Goal: Communication & Community: Answer question/provide support

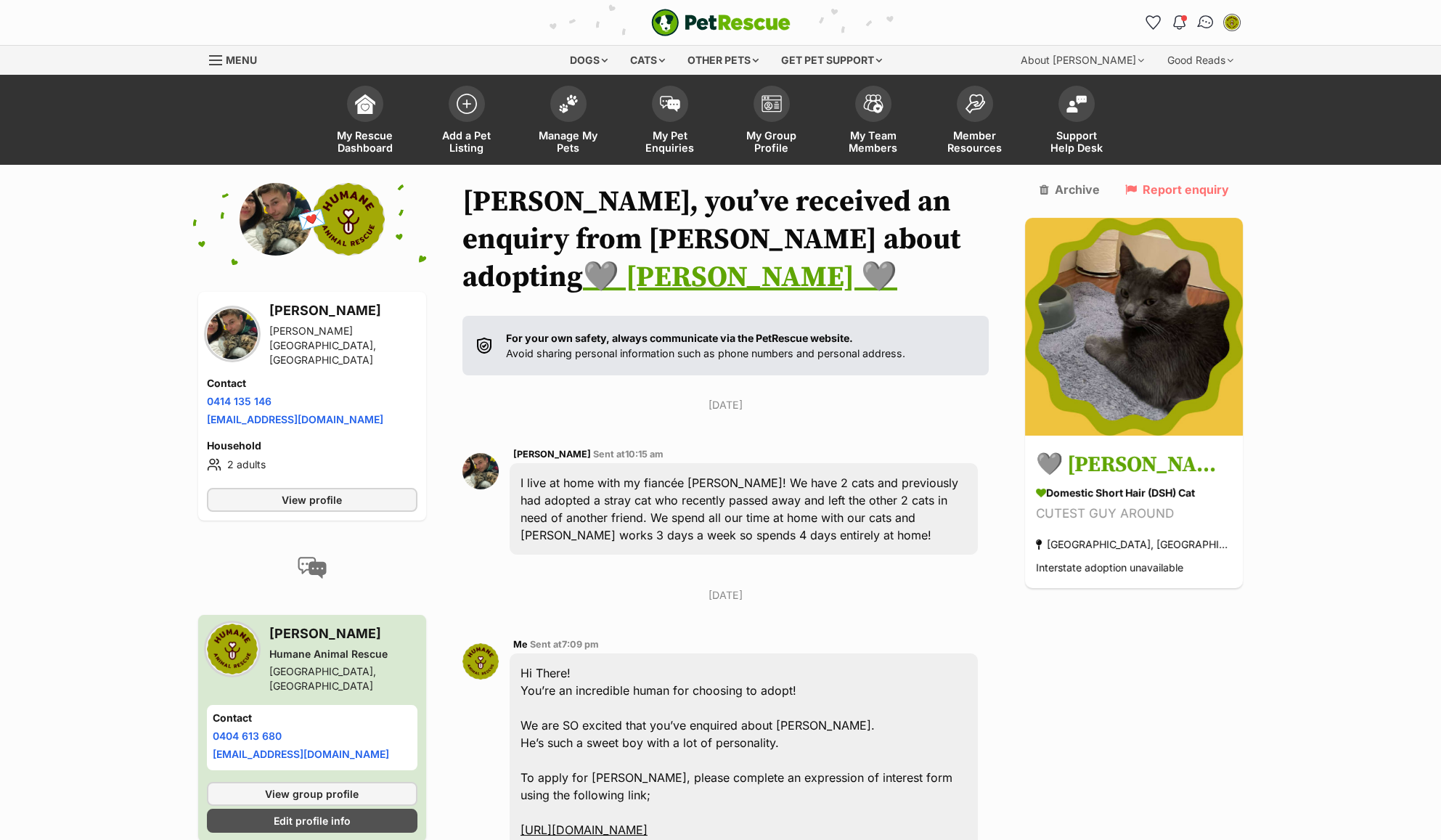
click at [1206, 23] on img "Conversations" at bounding box center [1205, 22] width 19 height 18
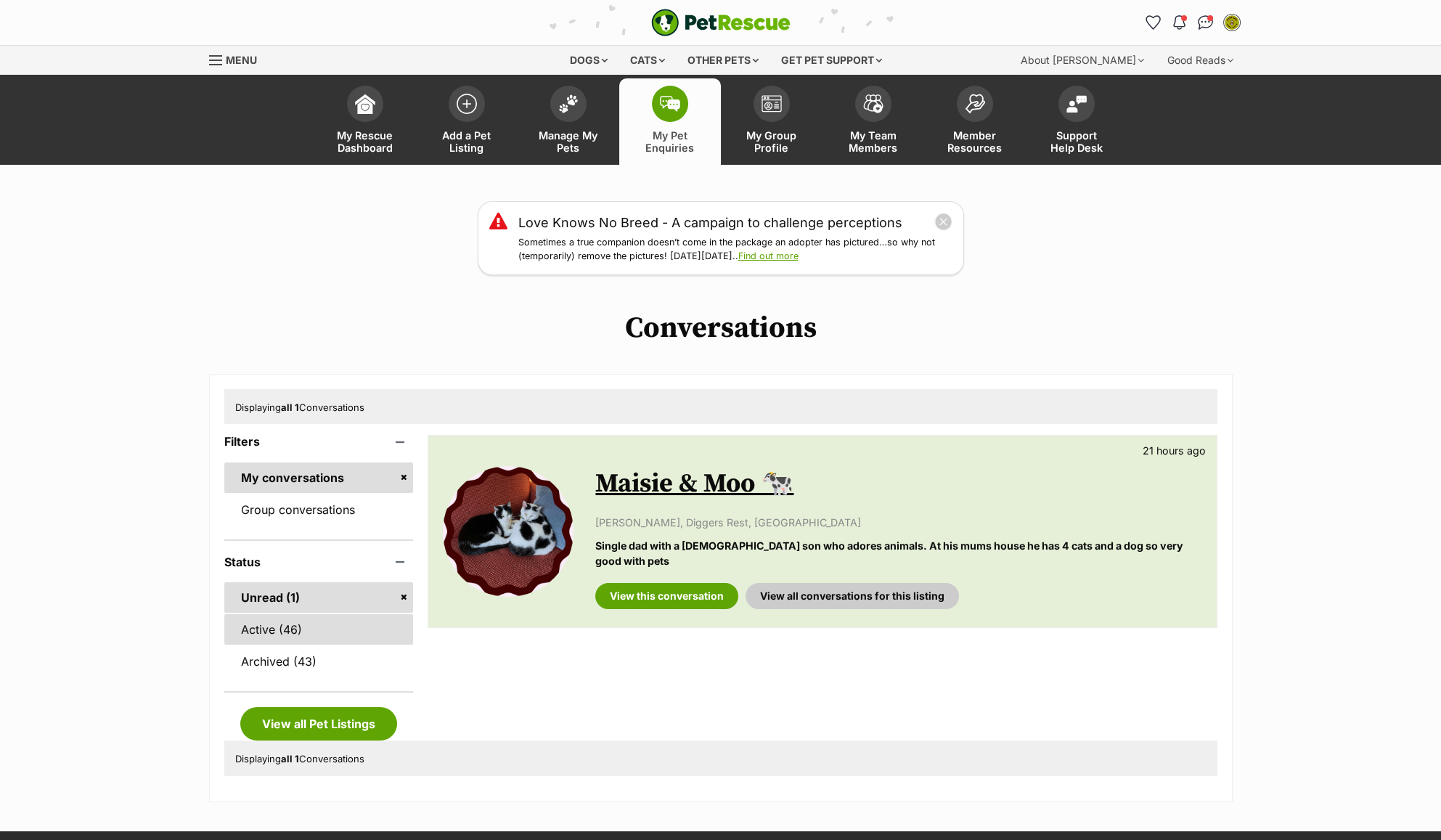
click at [309, 629] on link "Active (46)" at bounding box center [319, 629] width 189 height 30
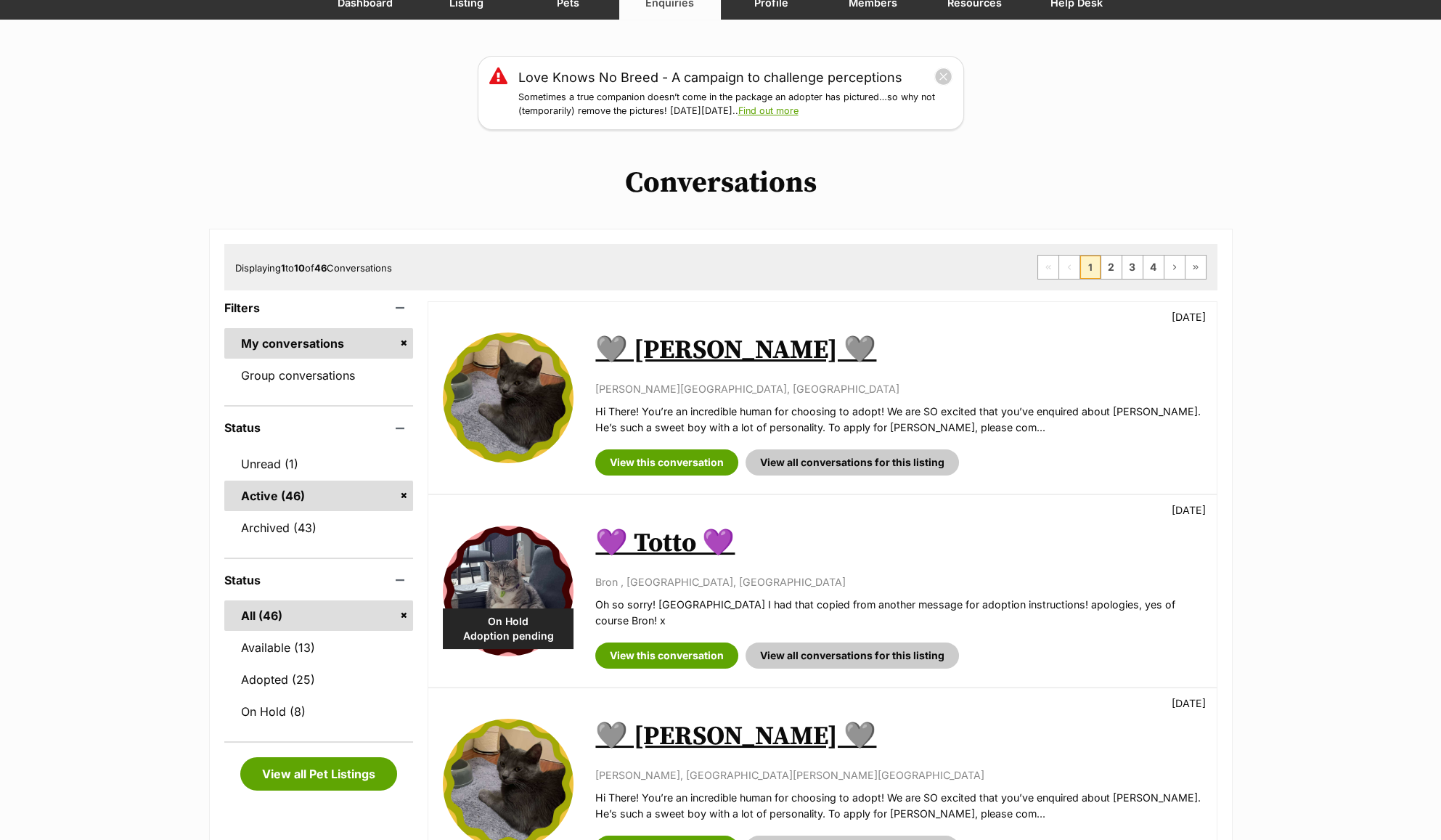
scroll to position [193, 0]
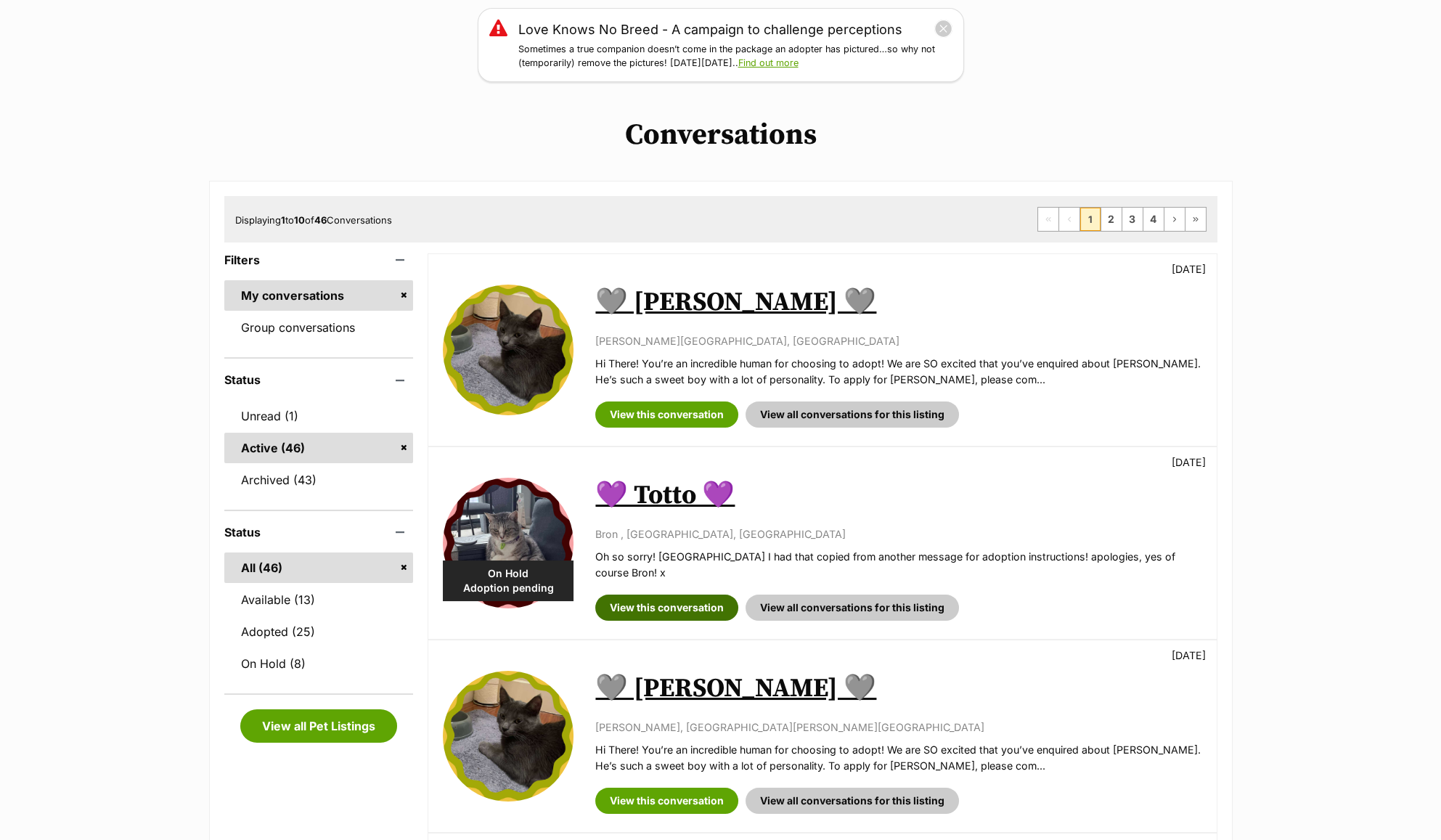
click at [666, 594] on link "View this conversation" at bounding box center [666, 607] width 143 height 26
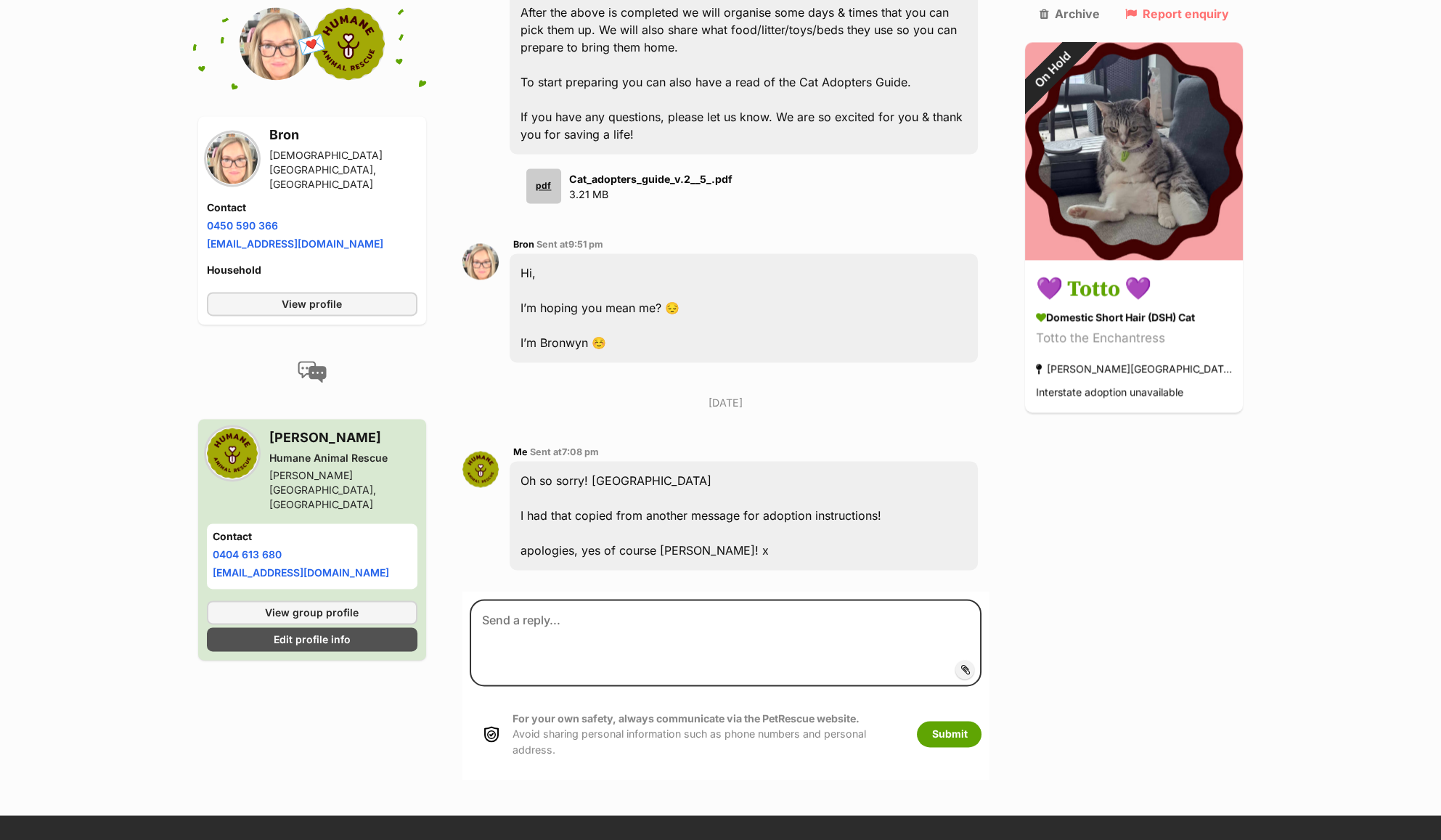
scroll to position [5280, 0]
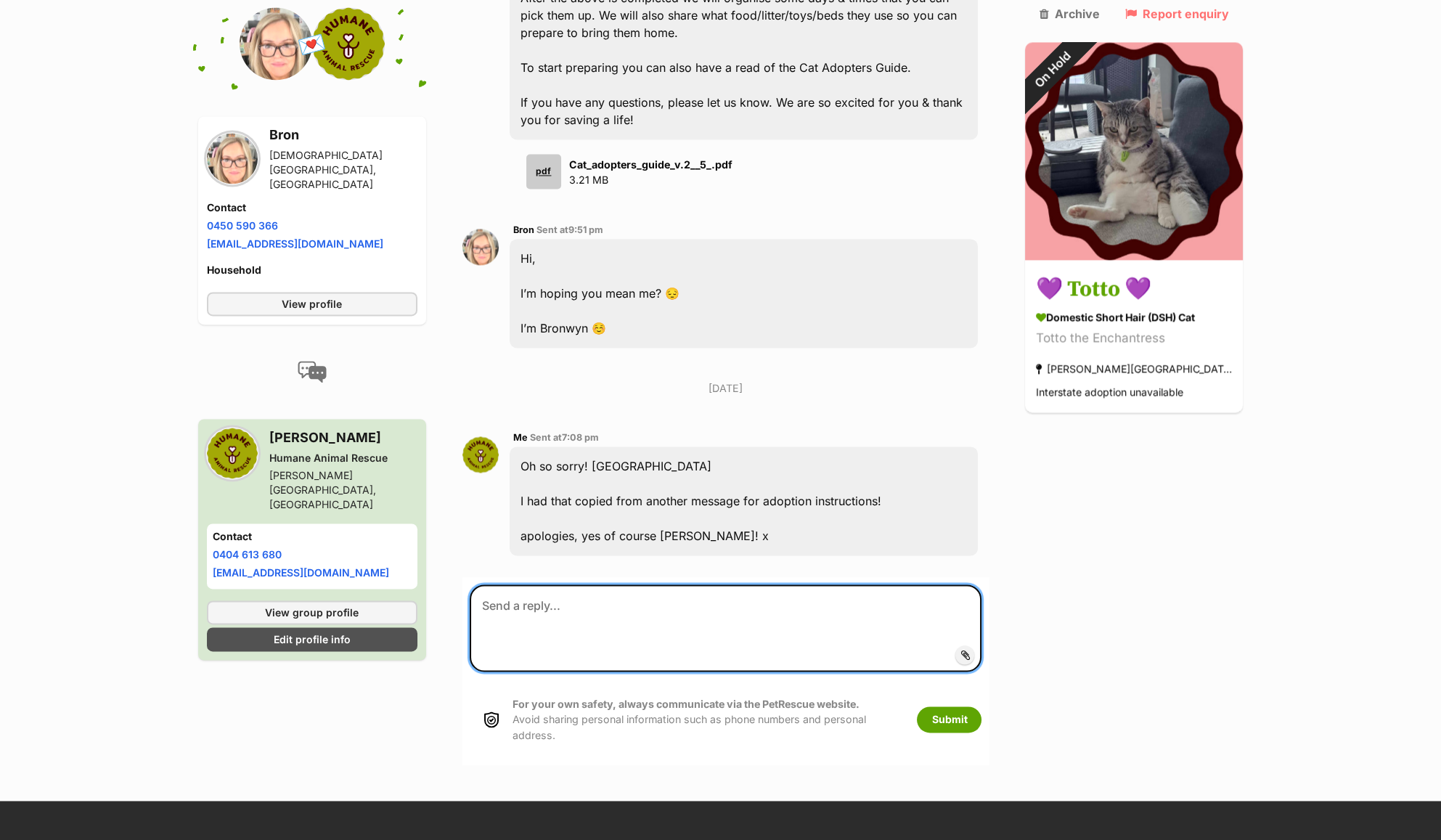
click at [753, 584] on textarea at bounding box center [726, 627] width 513 height 87
type textarea "W"
type textarea "H"
type textarea "Please send through proof of payment when you get a chance also! x"
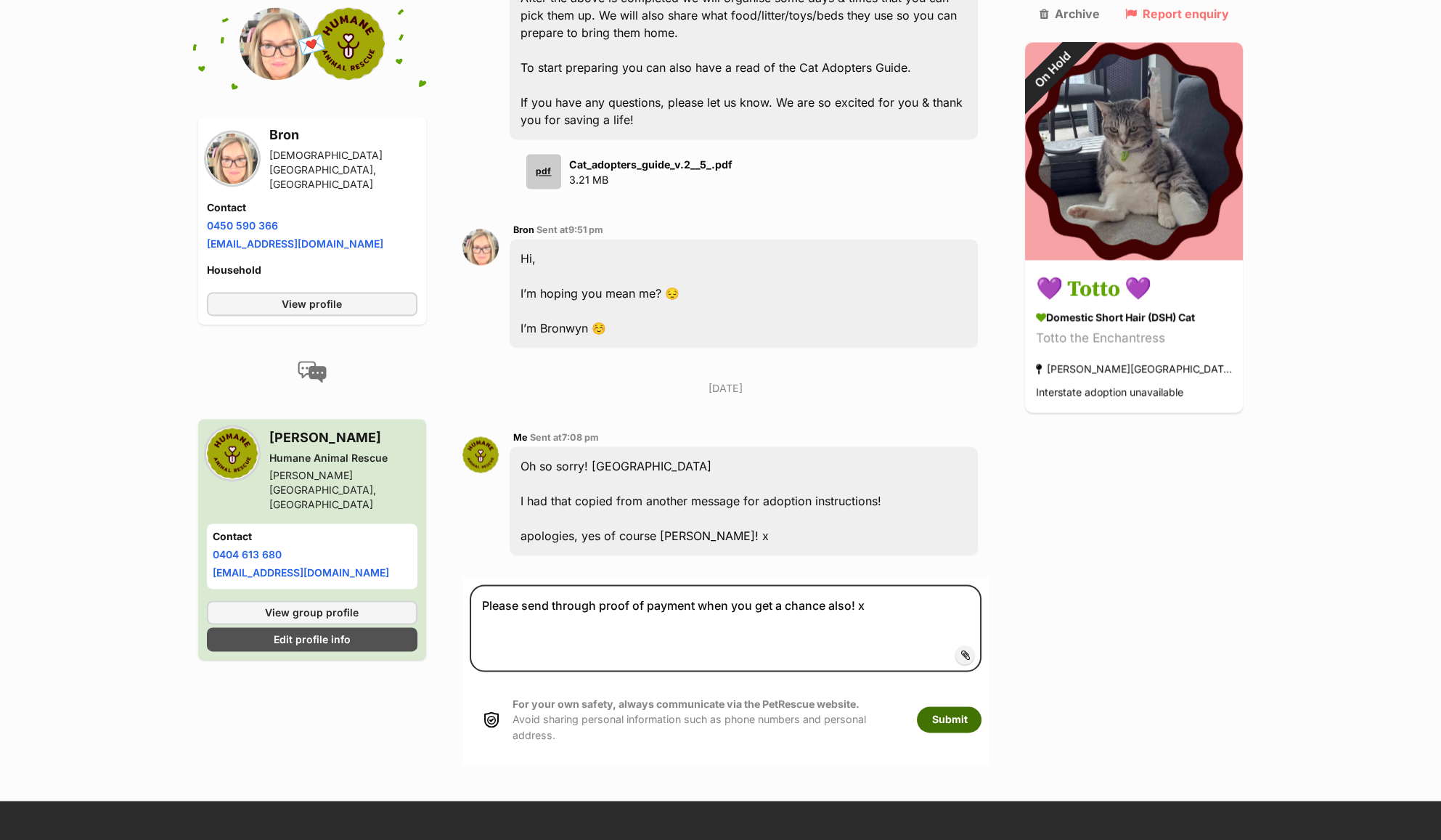
click at [982, 706] on button "Submit" at bounding box center [949, 719] width 65 height 26
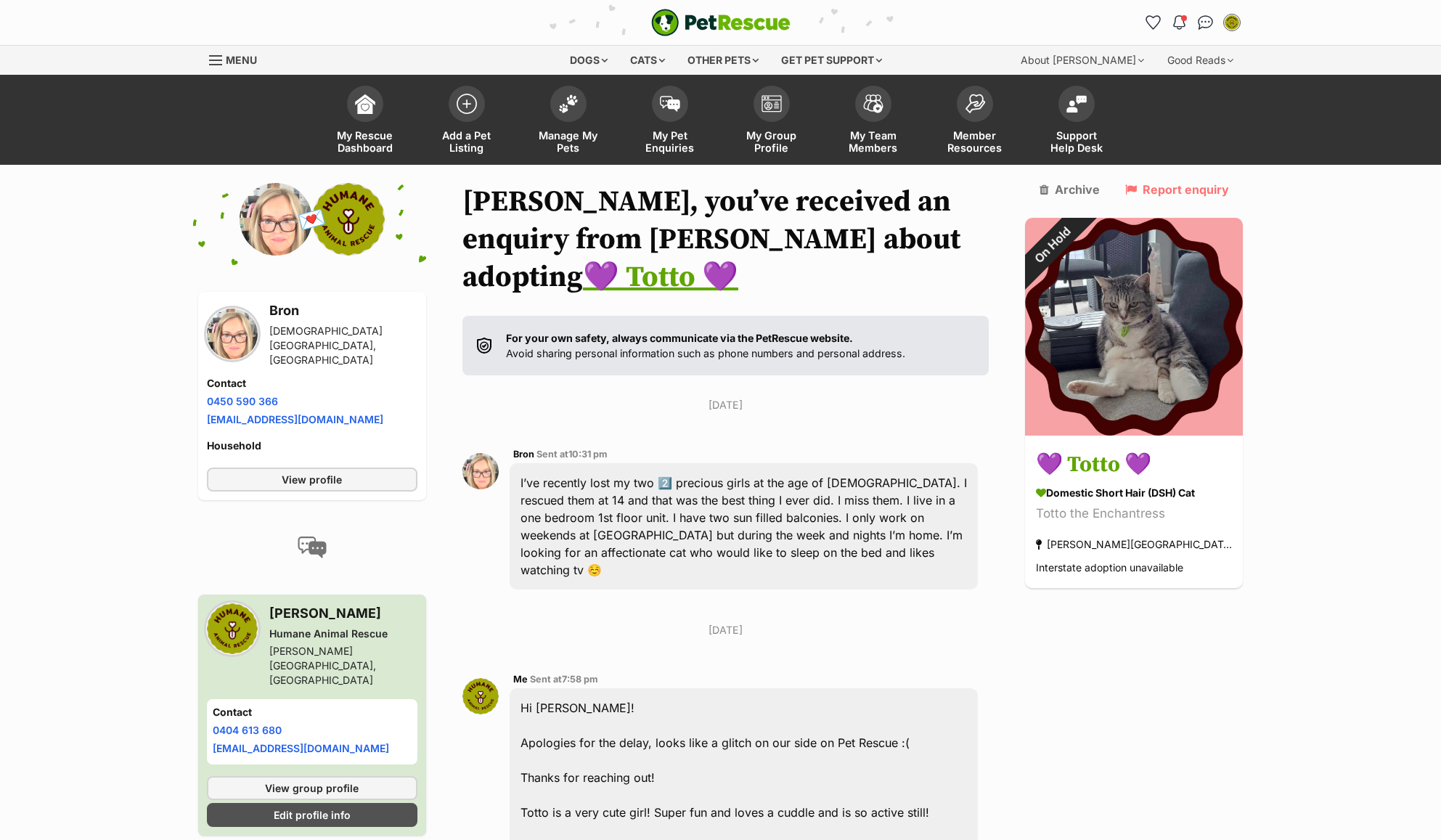
scroll to position [4832, 0]
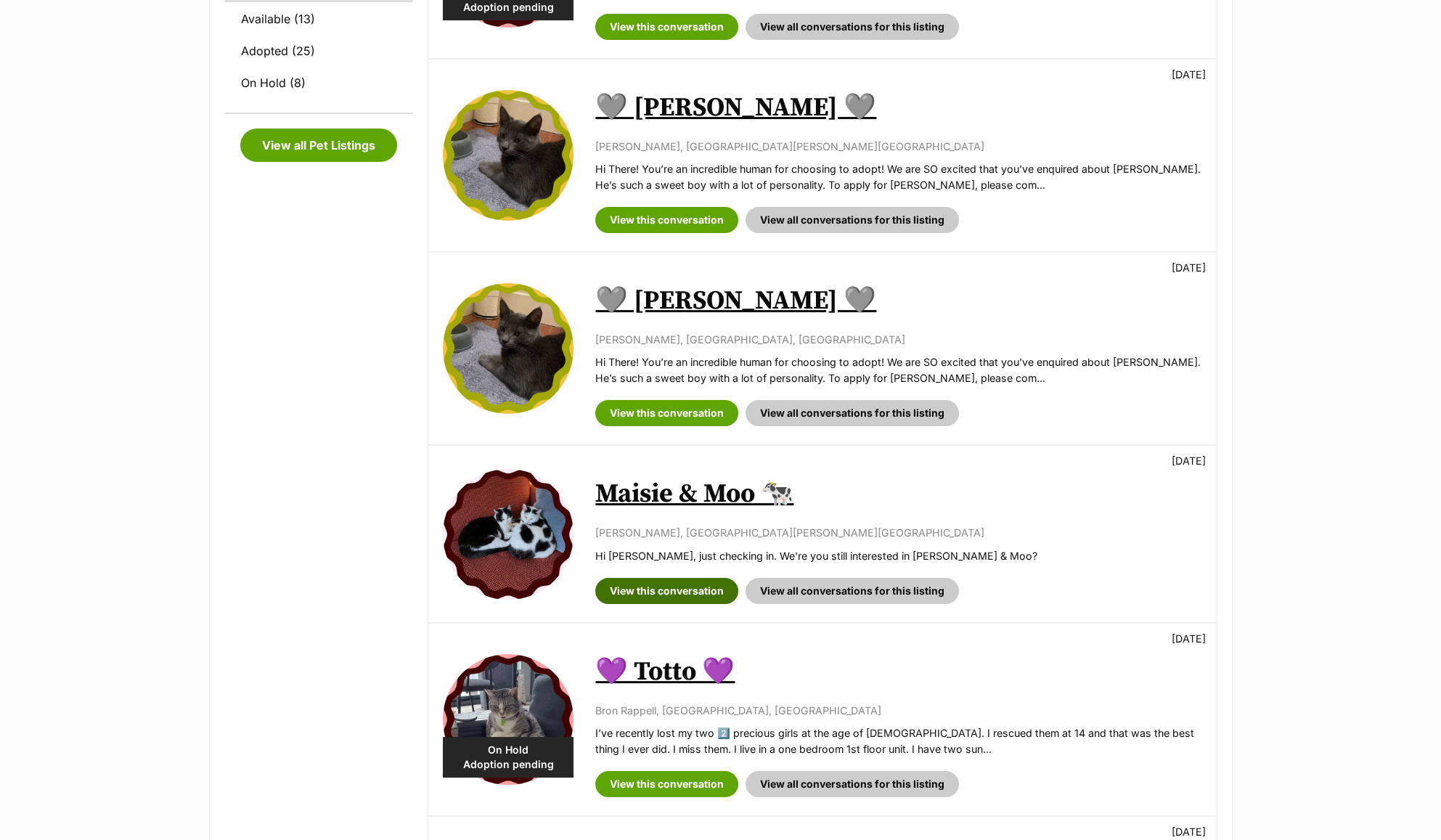
click at [676, 578] on link "View this conversation" at bounding box center [666, 590] width 143 height 26
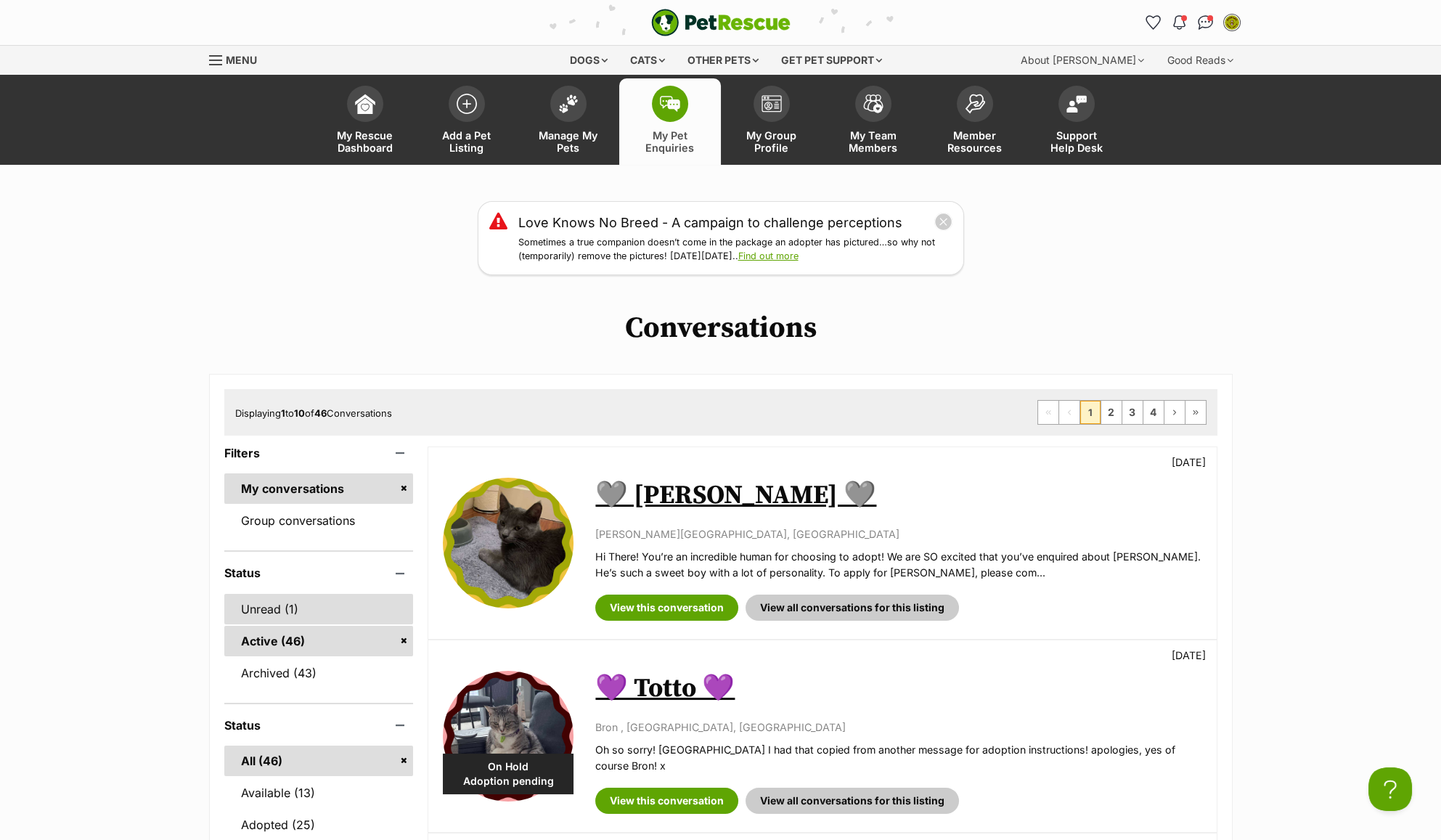
click at [324, 608] on link "Unread (1)" at bounding box center [319, 609] width 189 height 30
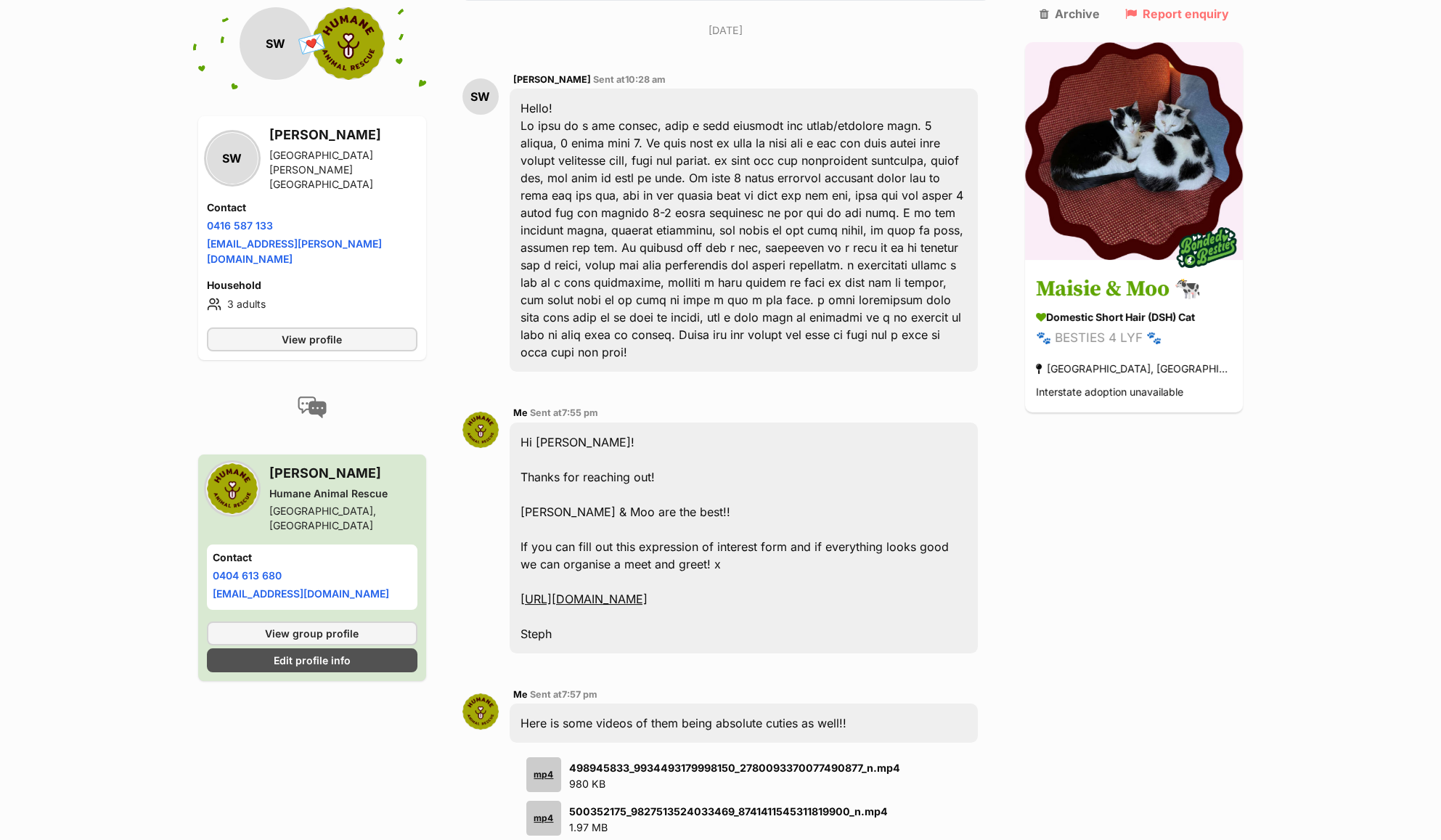
scroll to position [387, 0]
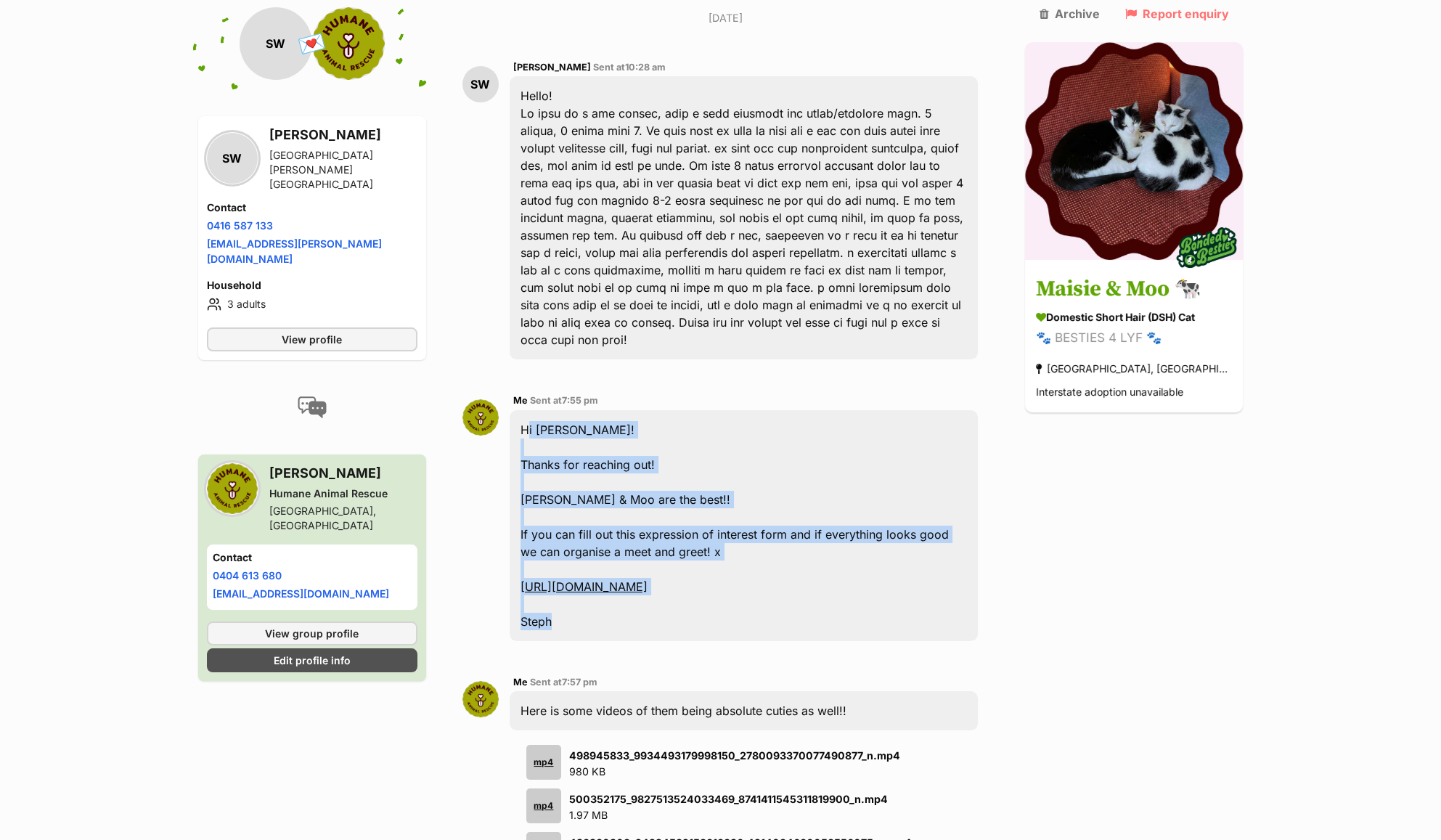
drag, startPoint x: 603, startPoint y: 623, endPoint x: 522, endPoint y: 421, distance: 217.6
click at [522, 421] on div "Hi Stella! Thanks for reaching out! Maisie & Moo are the best!! If you can fill…" at bounding box center [743, 526] width 469 height 231
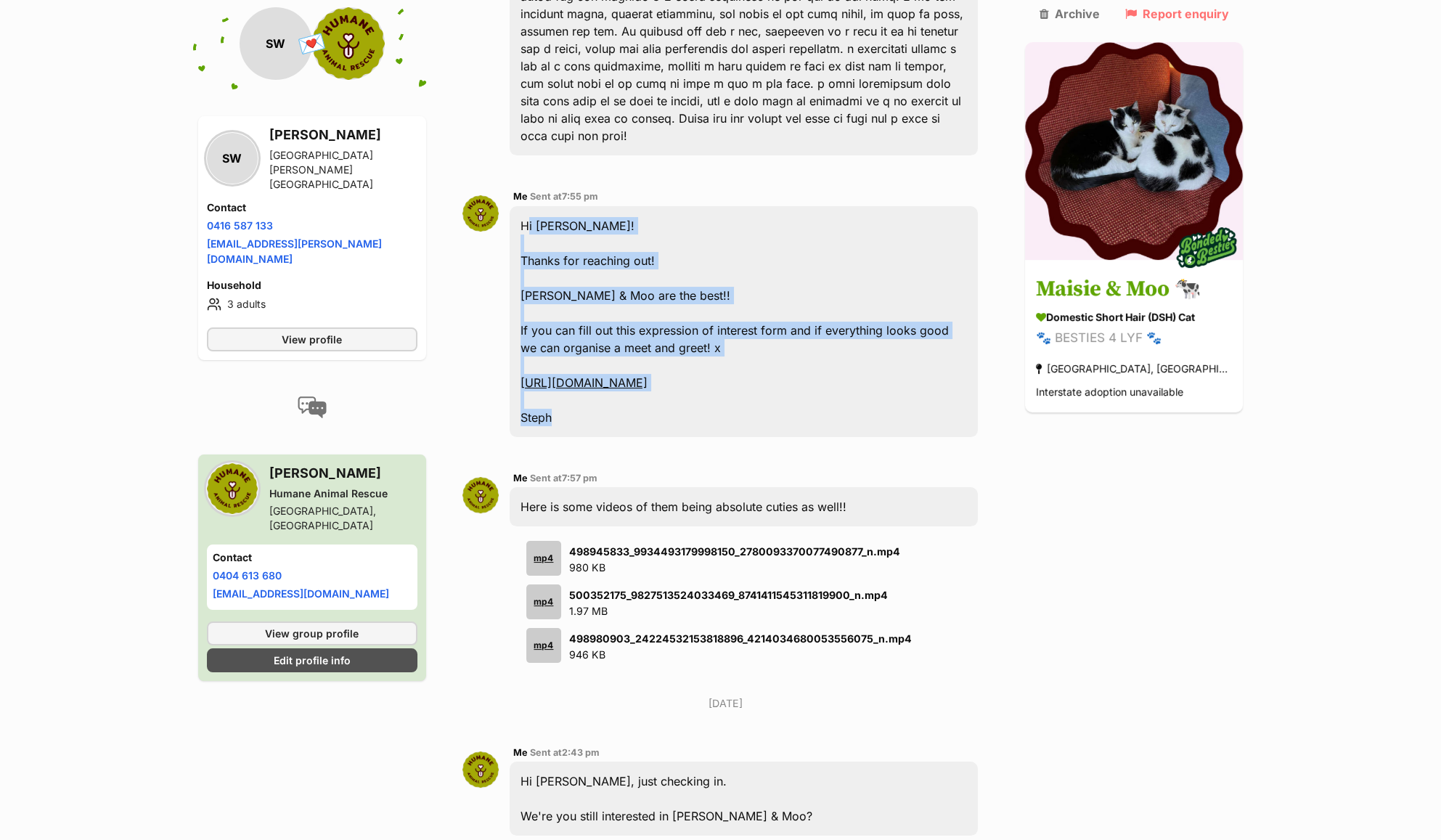
scroll to position [677, 0]
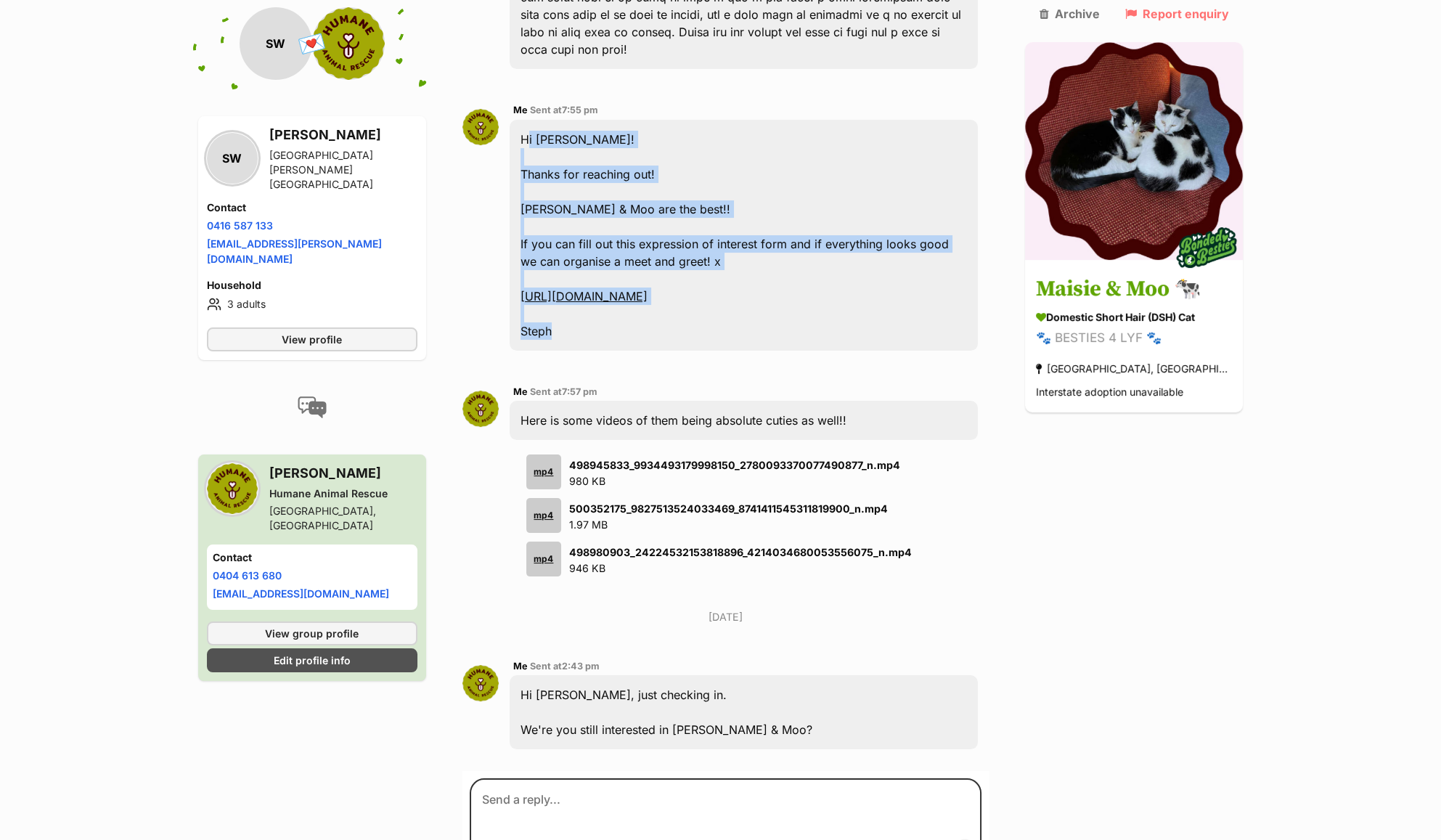
copy div "Hi Stella! Thanks for reaching out! Maisie & Moo are the best!! If you can fill…"
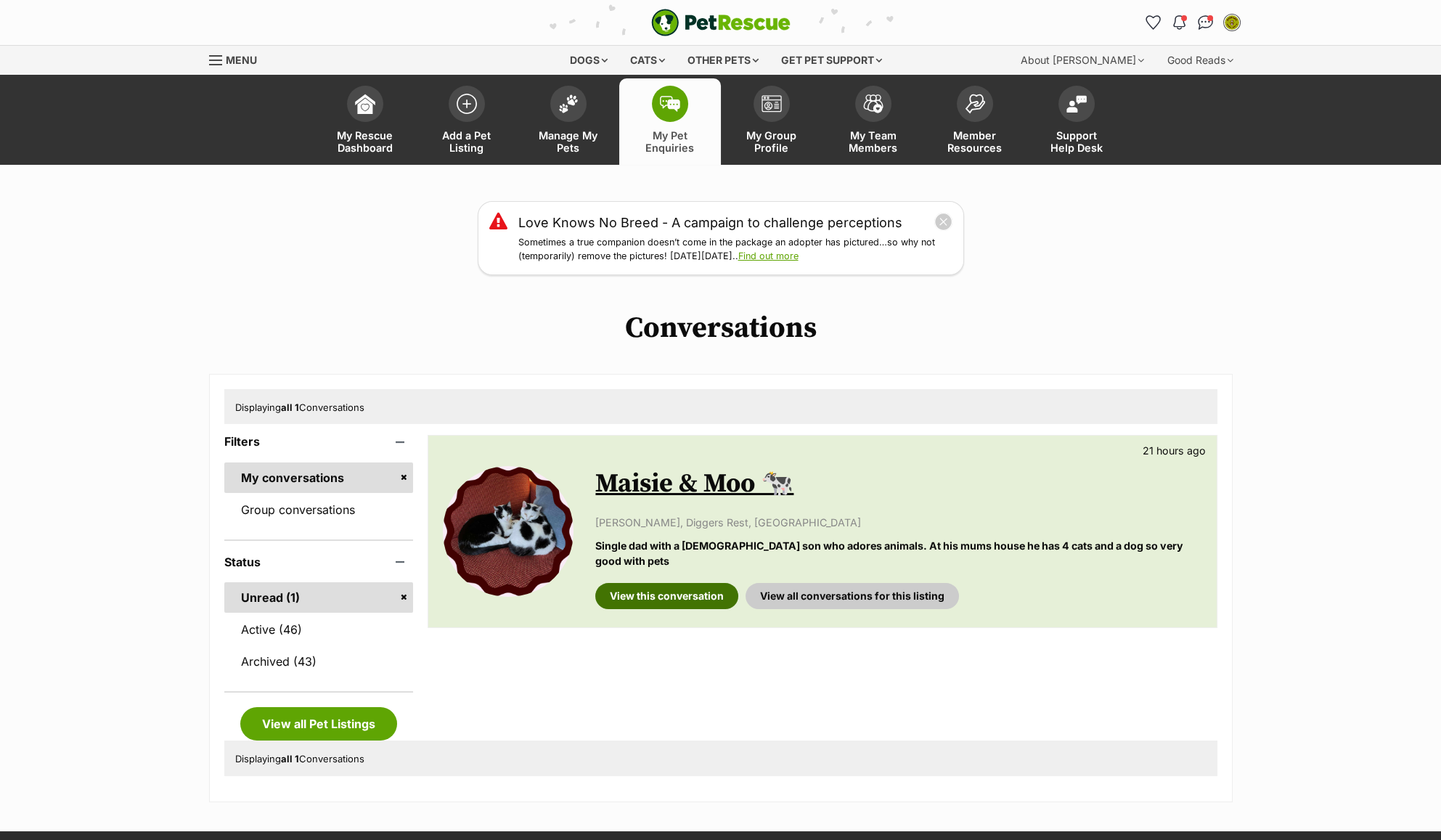
scroll to position [0, 0]
click at [691, 586] on link "View this conversation" at bounding box center [666, 596] width 143 height 26
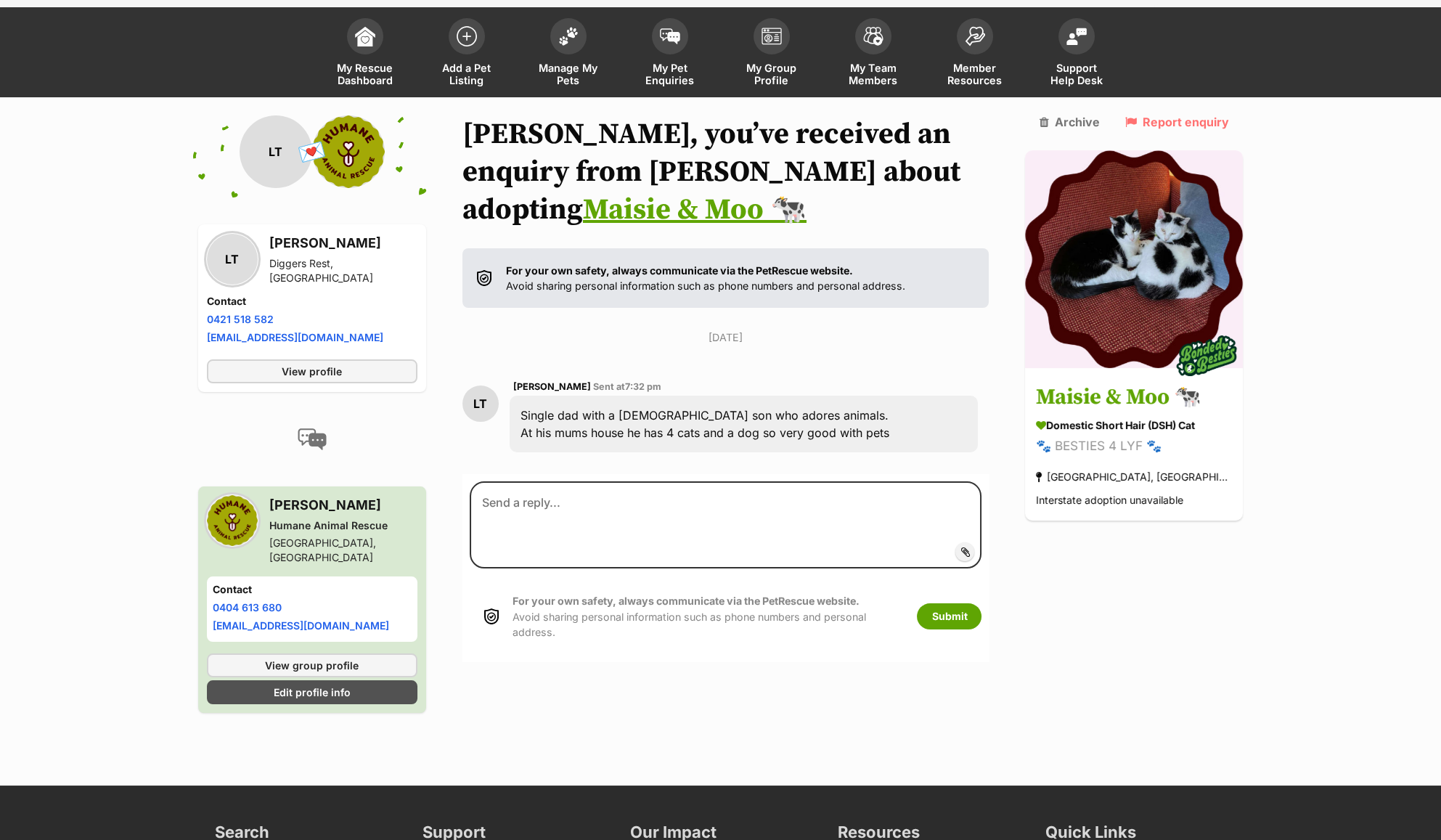
scroll to position [96, 0]
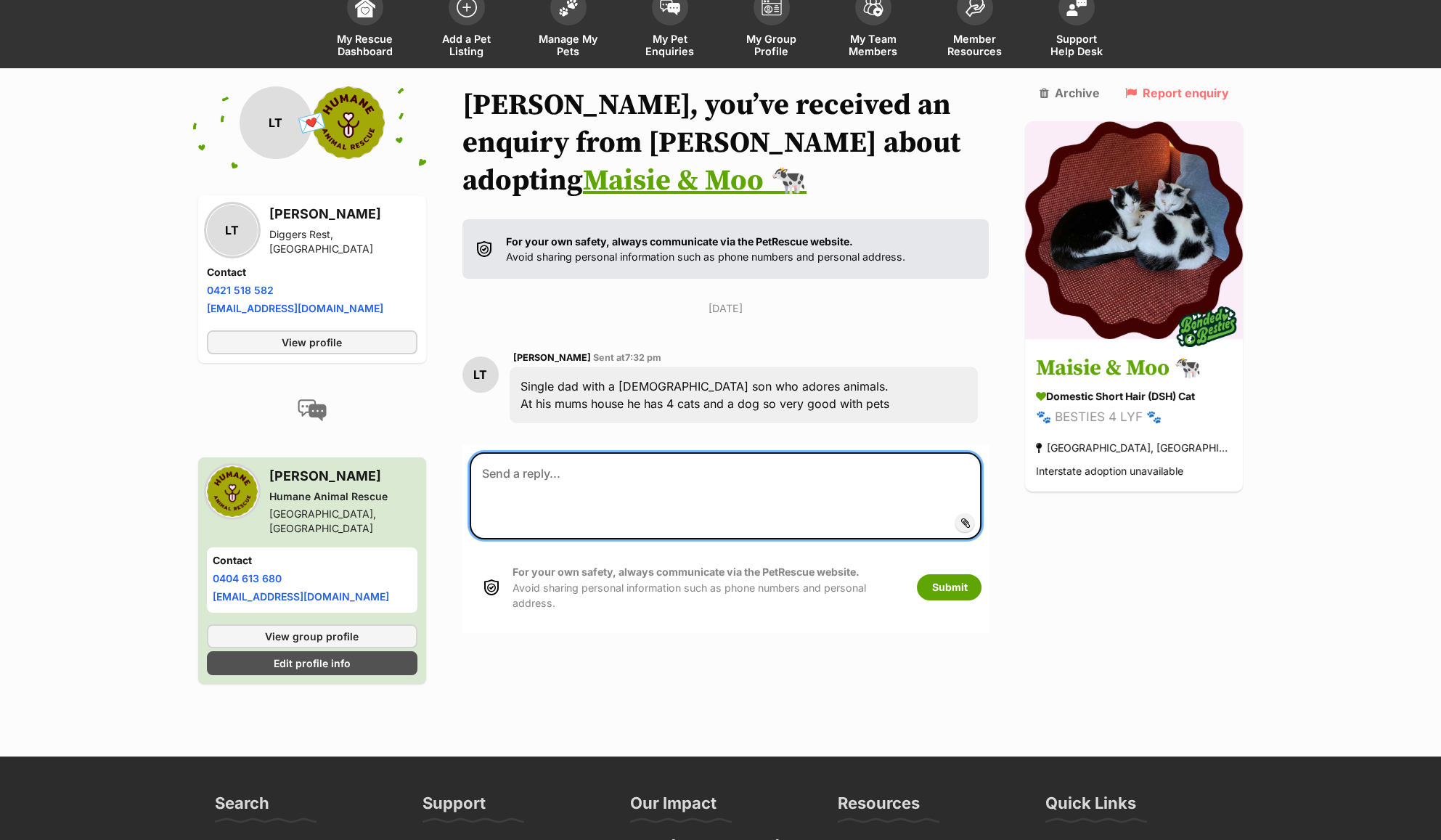
click at [730, 493] on textarea at bounding box center [726, 495] width 513 height 87
paste textarea "Hi [PERSON_NAME]! Thanks for reaching out! [PERSON_NAME] & Moo are the best!! I…"
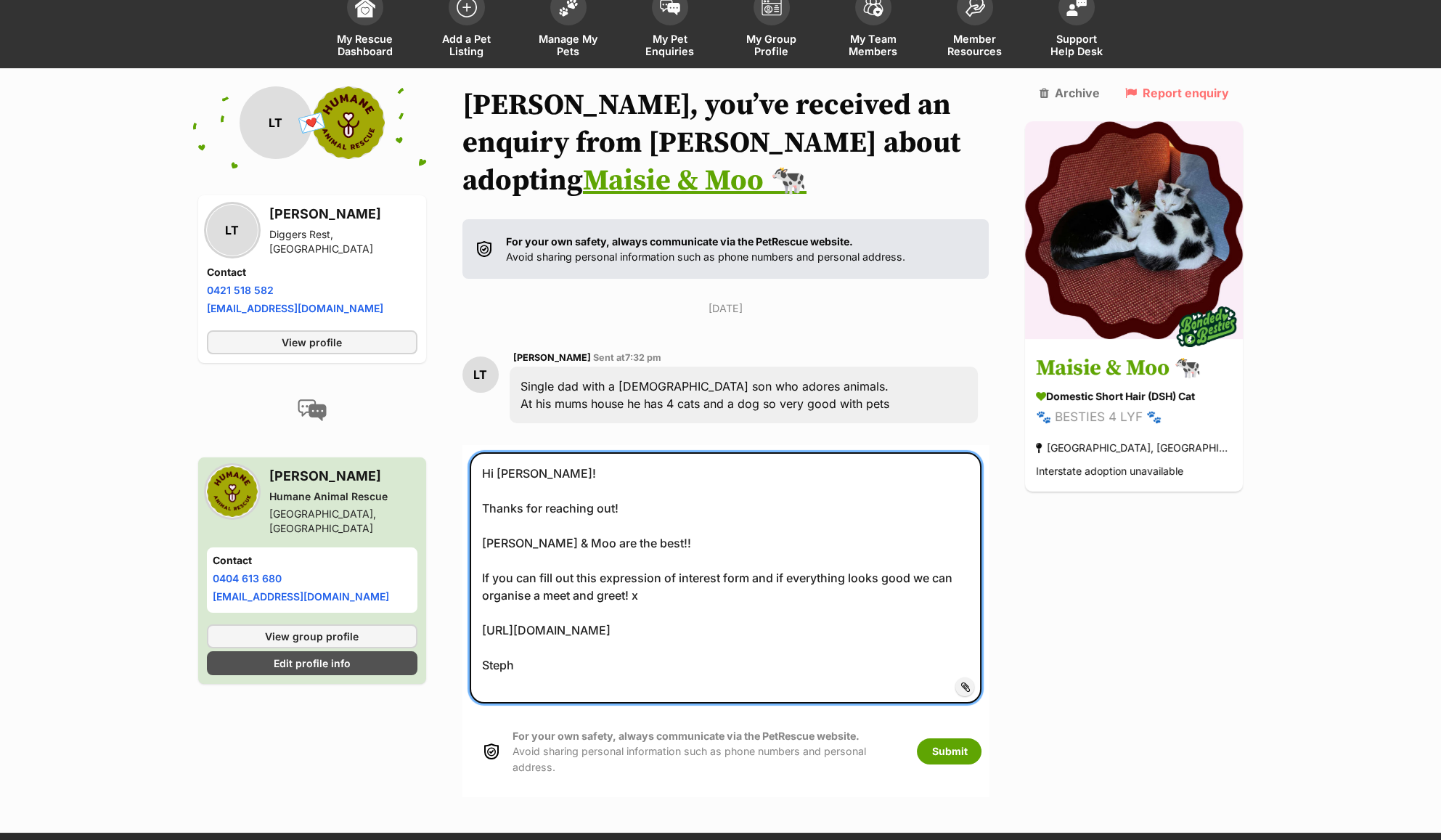
click at [534, 476] on textarea "Hi [PERSON_NAME]! Thanks for reaching out! [PERSON_NAME] & Moo are the best!! I…" at bounding box center [726, 578] width 513 height 251
click at [667, 592] on textarea "Hi [PERSON_NAME]! Thanks for reaching out! [PERSON_NAME] & Moo are the best!! I…" at bounding box center [726, 578] width 513 height 251
type textarea "Hi [PERSON_NAME]! Thanks for reaching out! [PERSON_NAME] & Moo are the best!! I…"
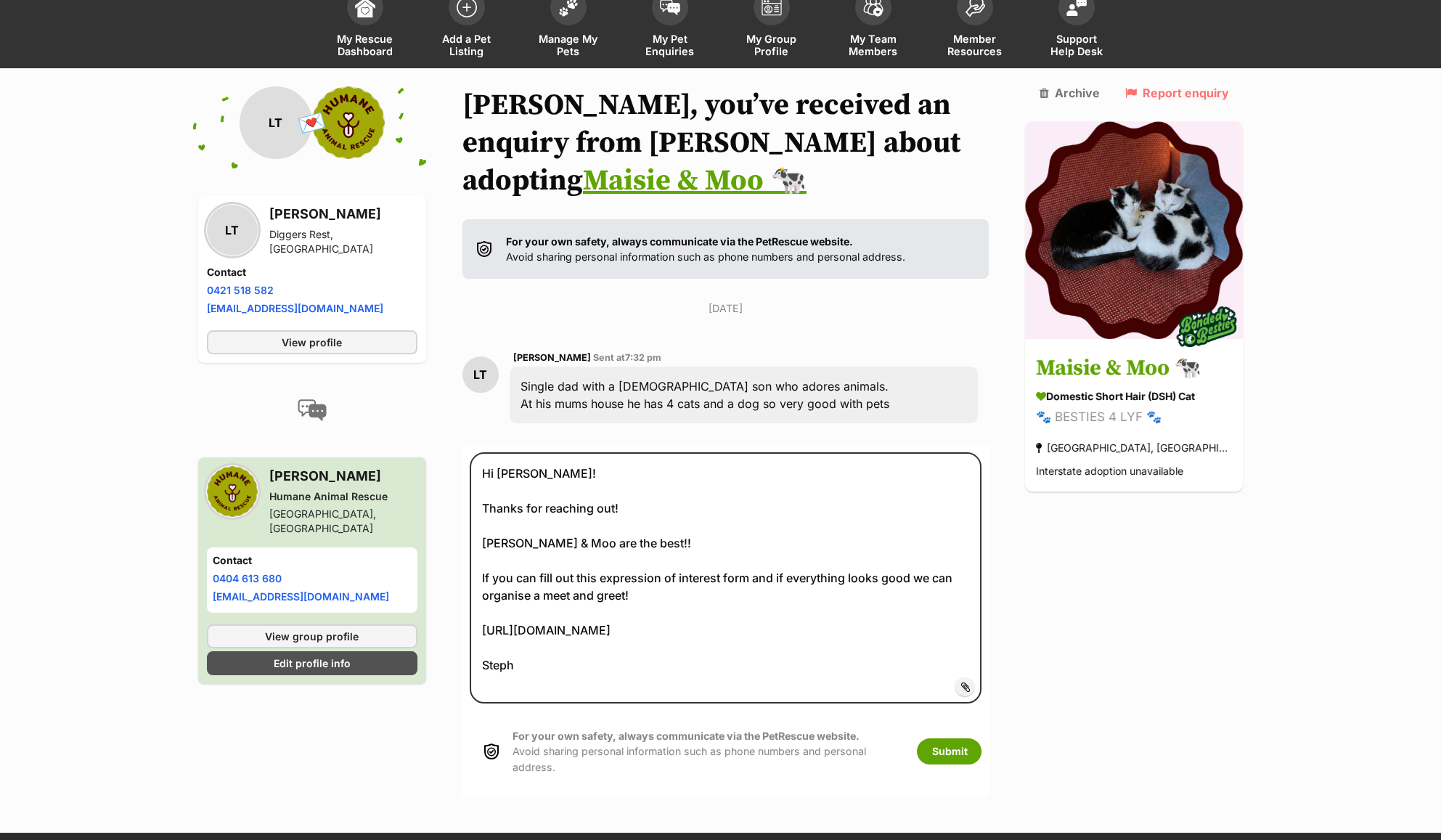
click at [978, 760] on div "For your own safety, always communicate via the PetRescue website. Avoid sharin…" at bounding box center [726, 751] width 513 height 76
click at [982, 749] on button "Submit" at bounding box center [949, 751] width 65 height 26
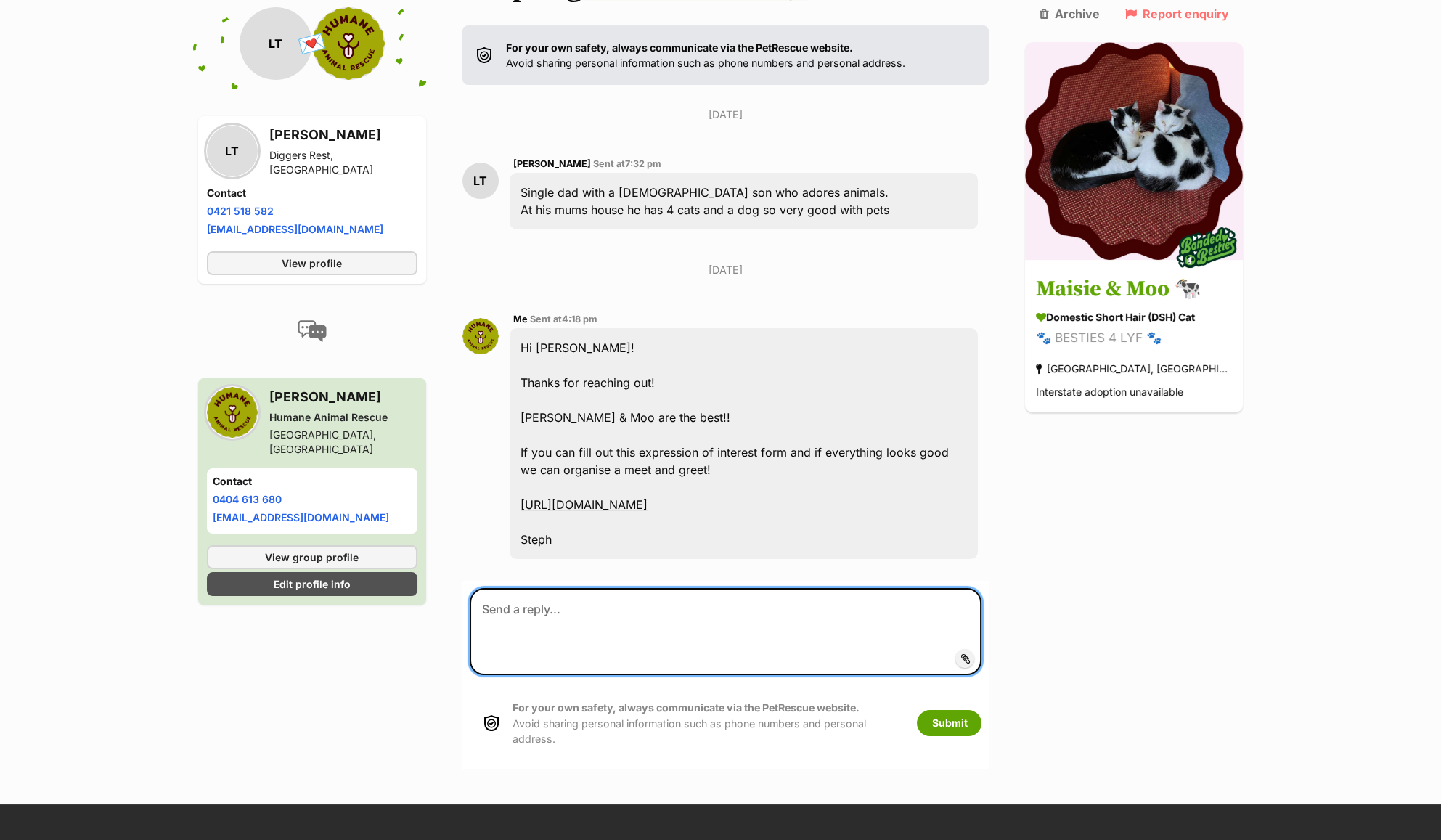
click at [656, 621] on textarea at bounding box center [726, 631] width 513 height 87
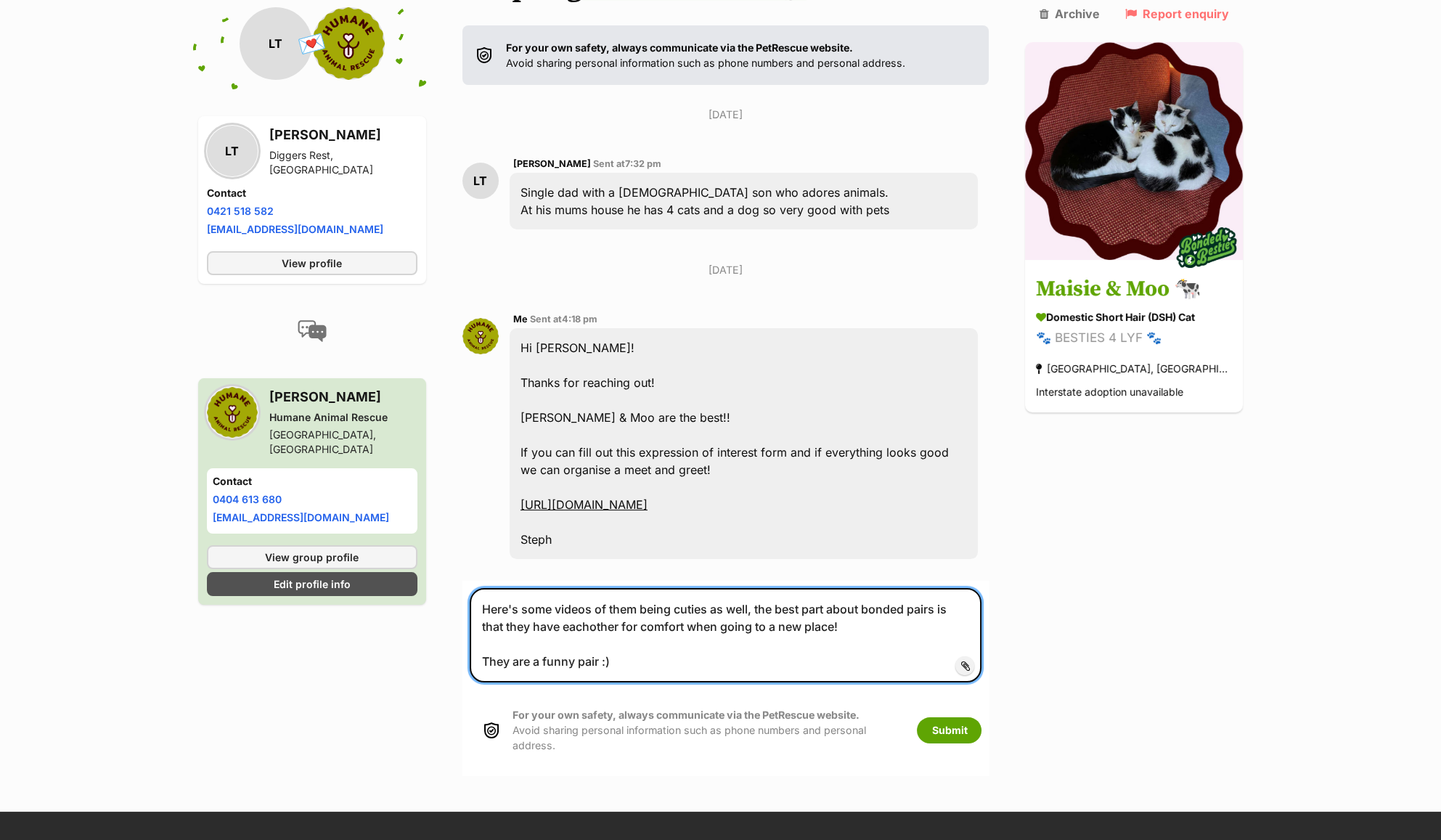
click at [604, 641] on textarea "Here's some videos of them being cuties as well, the best part about bonded pai…" at bounding box center [726, 635] width 513 height 94
click at [601, 641] on textarea "Here's some videos of them being cuties as well, the best part about bonded pai…" at bounding box center [726, 635] width 513 height 94
click at [580, 643] on textarea "Here's some videos of them being cuties as well, the best part about bonded pai…" at bounding box center [726, 635] width 513 height 94
type textarea "Here's some videos of them being cuties as well, the best part about bonded pai…"
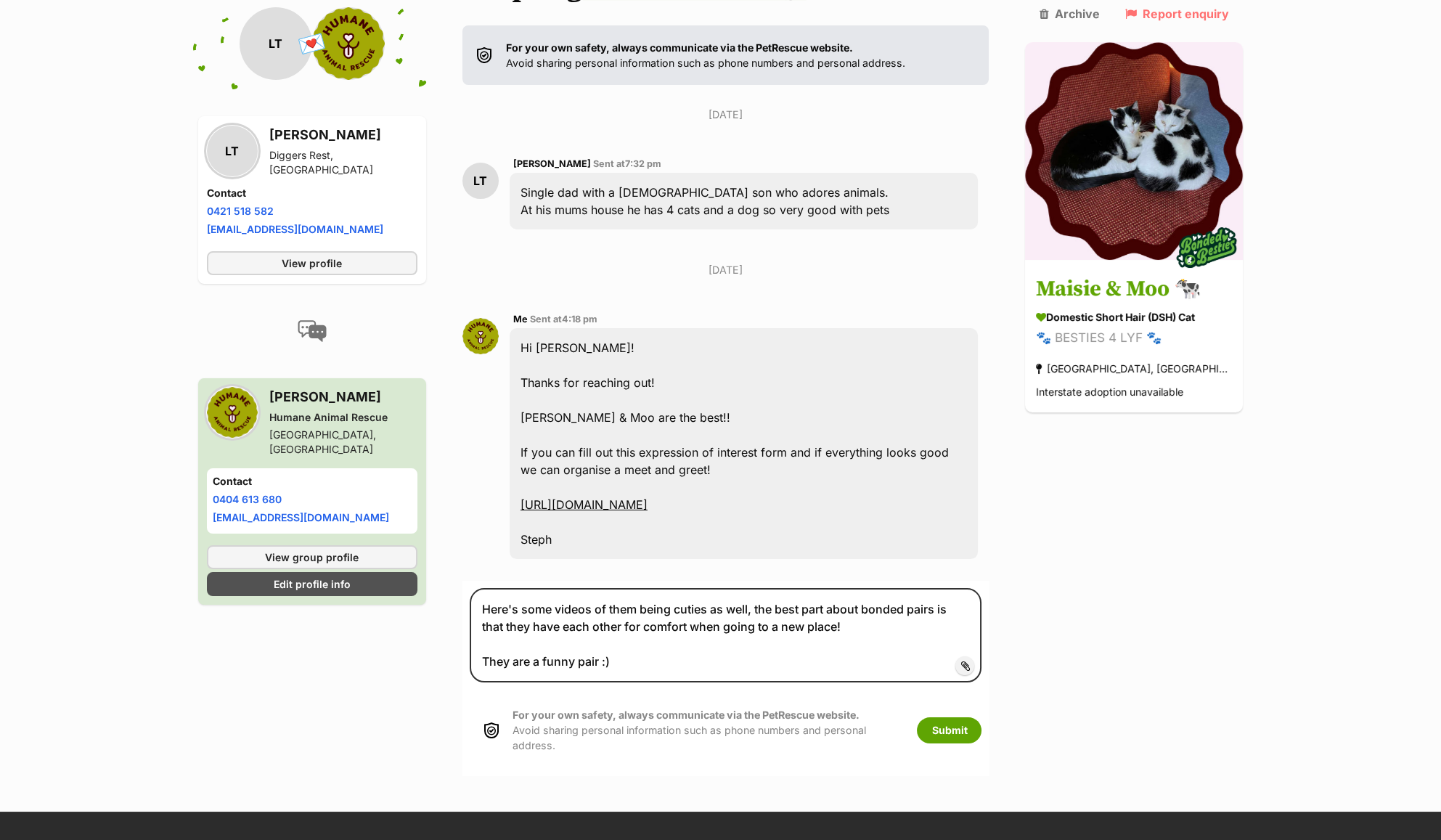
click at [987, 672] on span "Add attachment" at bounding box center [1015, 665] width 78 height 12
click at [0, 0] on input "Add attachment" at bounding box center [0, 0] width 0 height 0
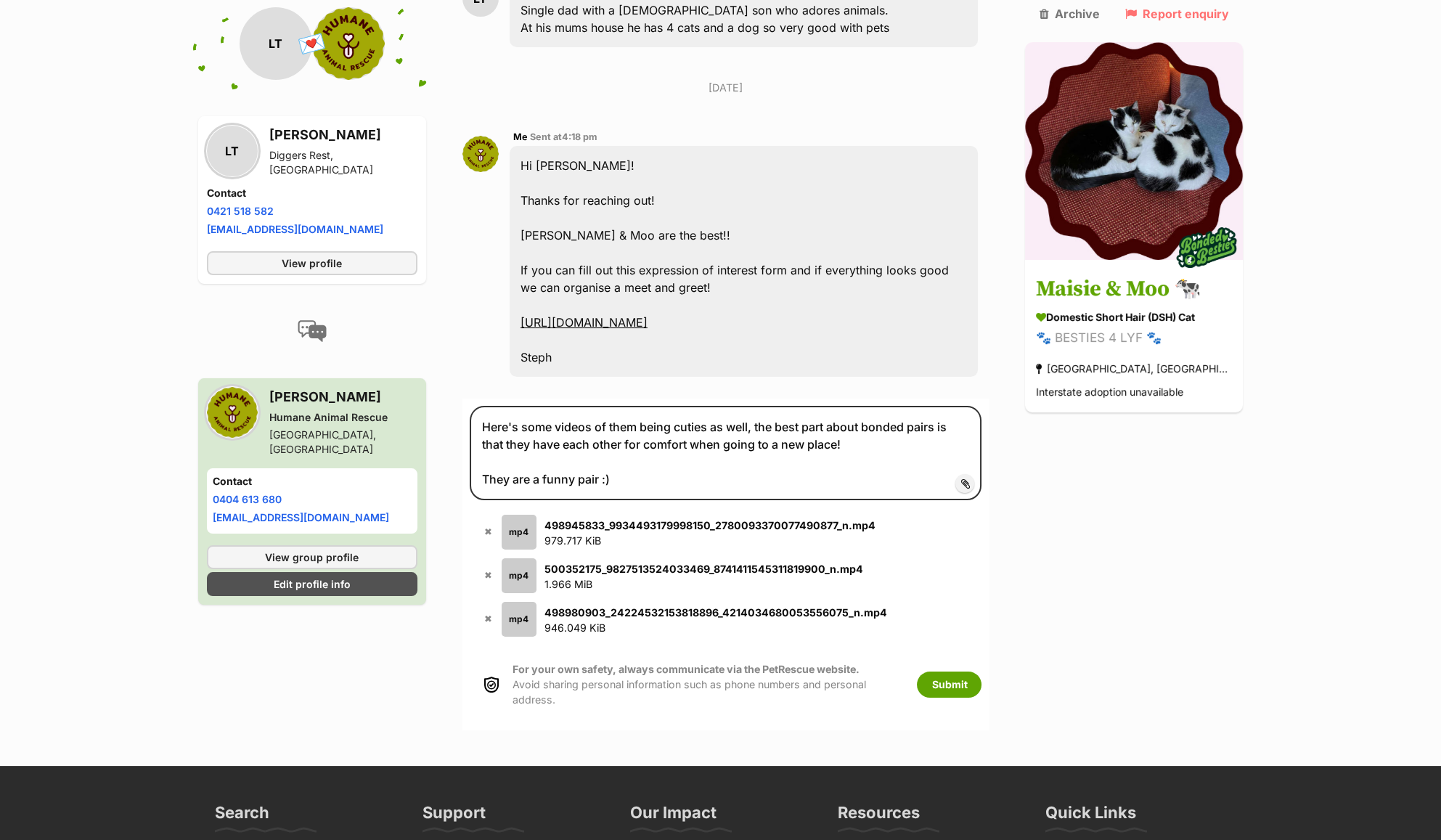
scroll to position [483, 0]
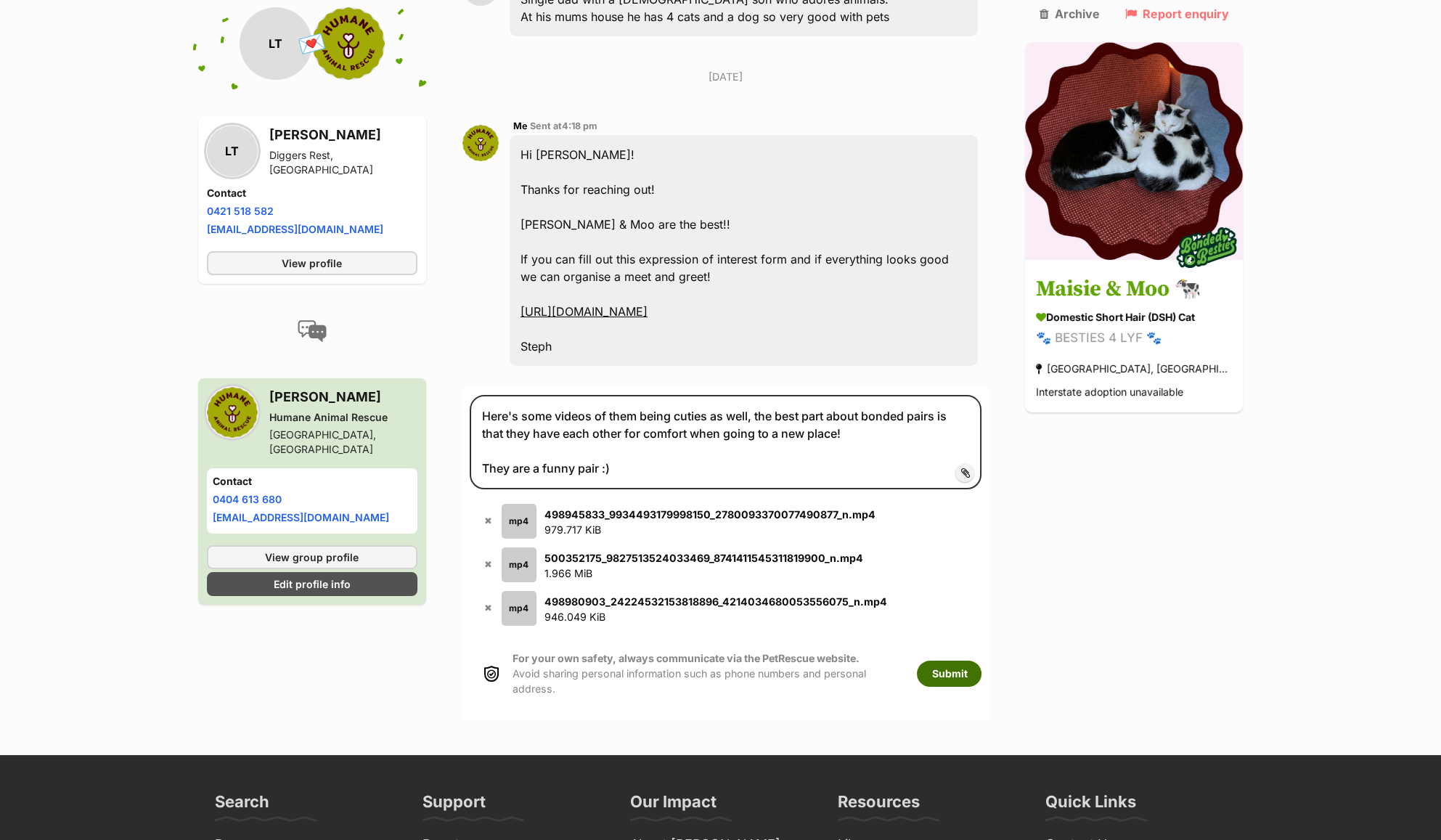
click at [975, 687] on button "Submit" at bounding box center [949, 674] width 65 height 26
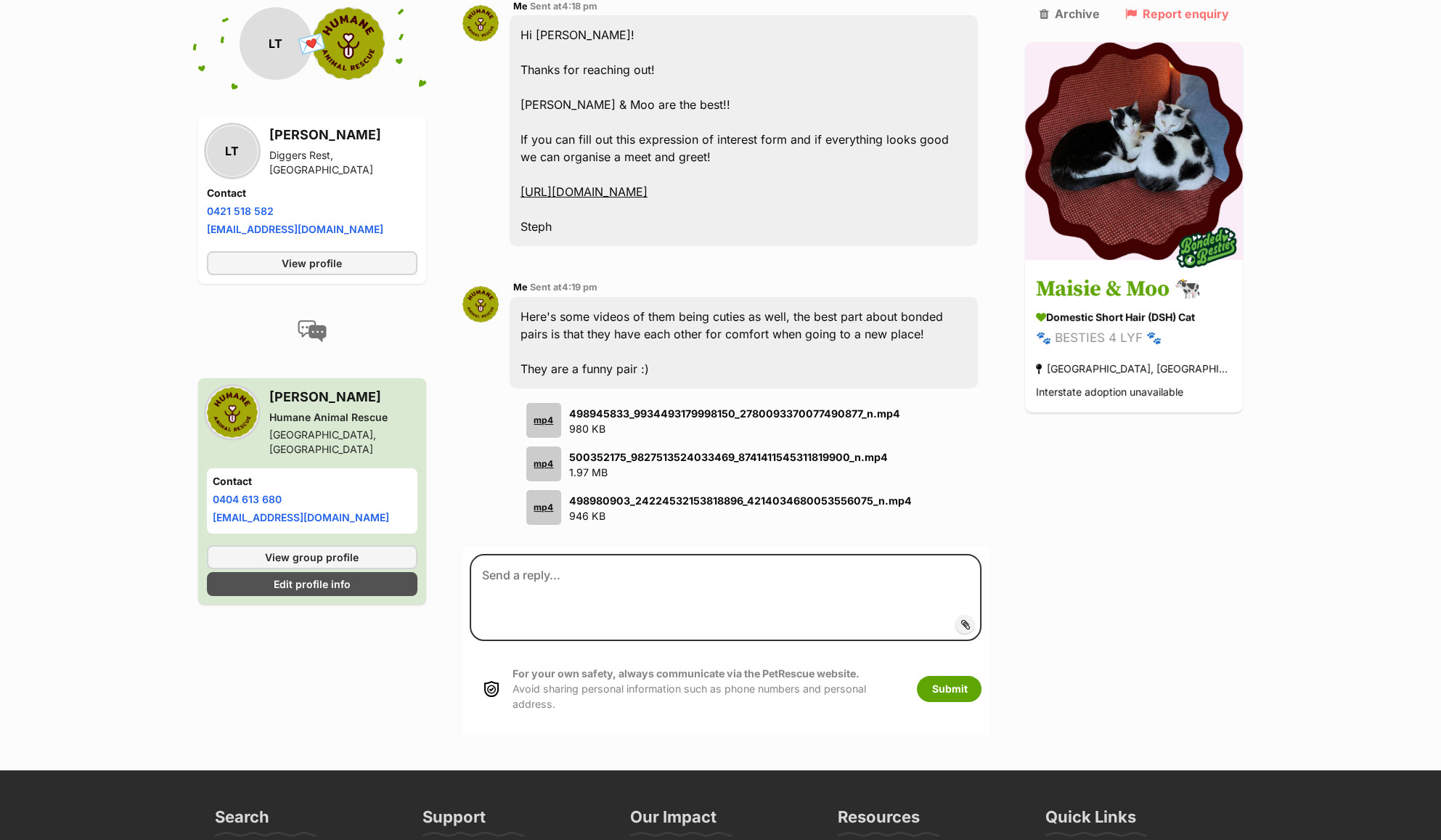
scroll to position [604, 0]
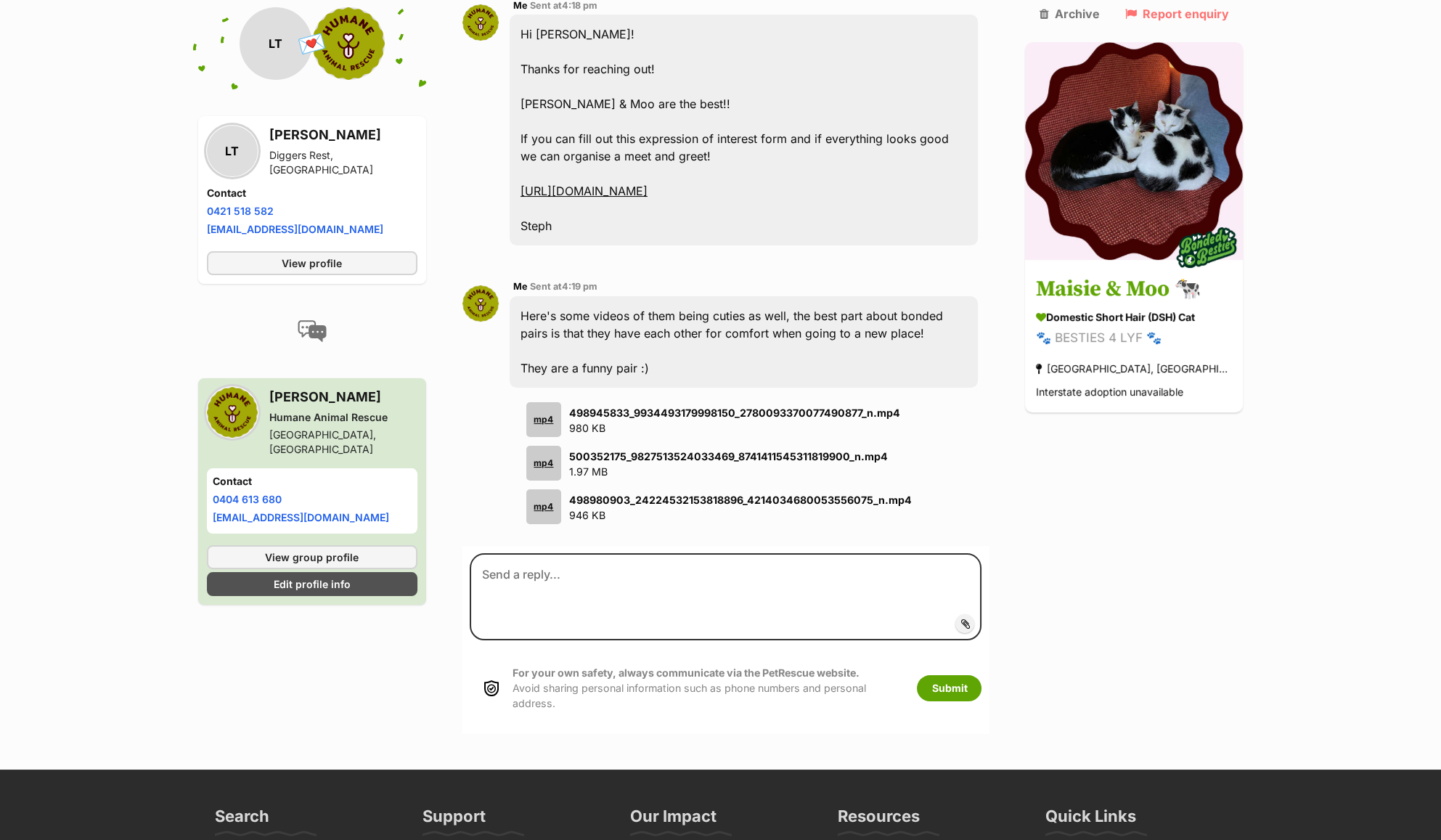
click at [552, 436] on div "mp4" at bounding box center [544, 420] width 35 height 35
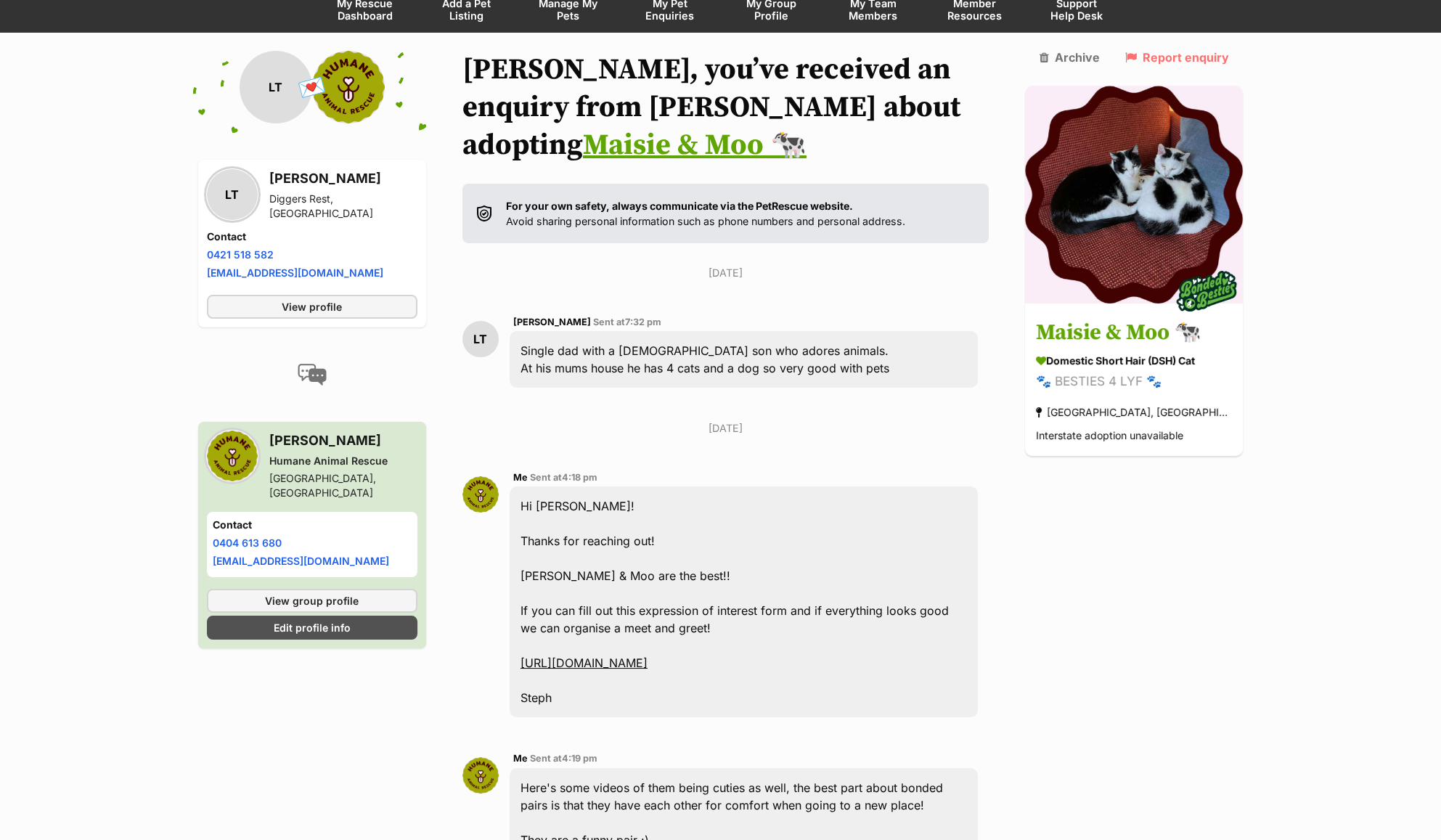
scroll to position [0, 0]
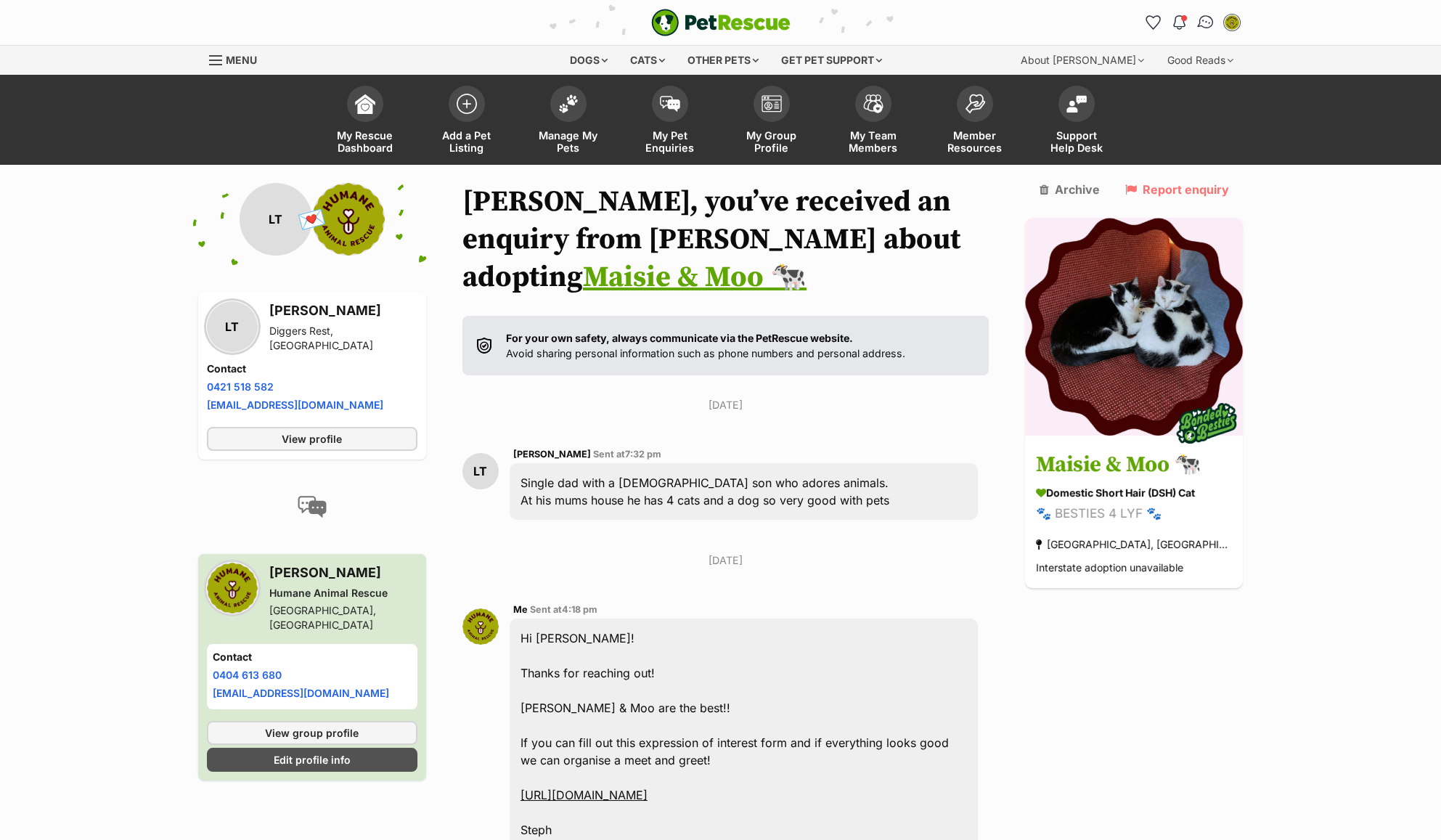
click at [1201, 16] on img "Conversations" at bounding box center [1205, 22] width 19 height 18
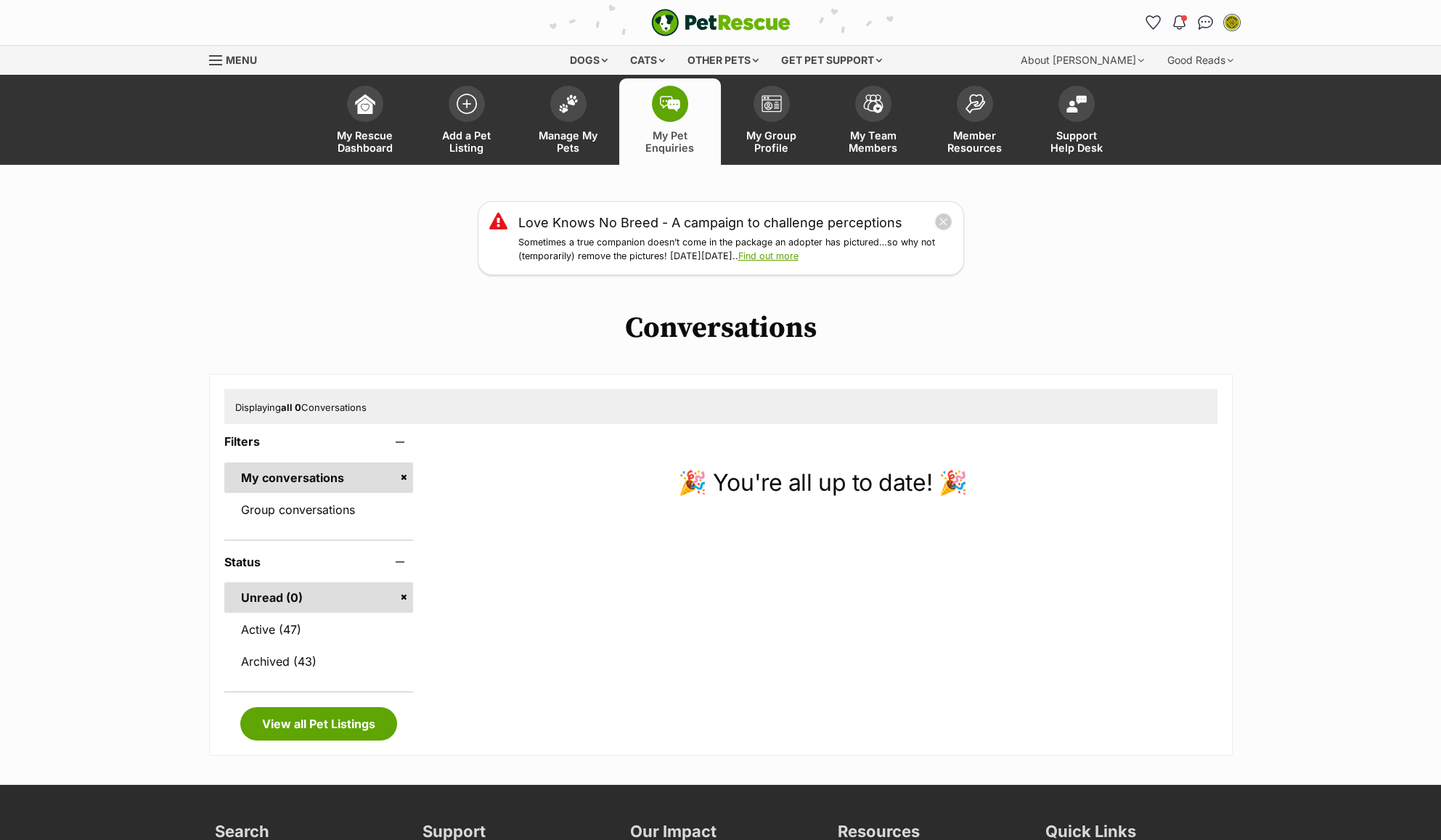
click at [324, 646] on ul "Unread (0) Active (47) Archived (43)" at bounding box center [319, 622] width 189 height 108
click at [328, 636] on link "Active (47)" at bounding box center [319, 629] width 189 height 30
